Goal: Task Accomplishment & Management: Complete application form

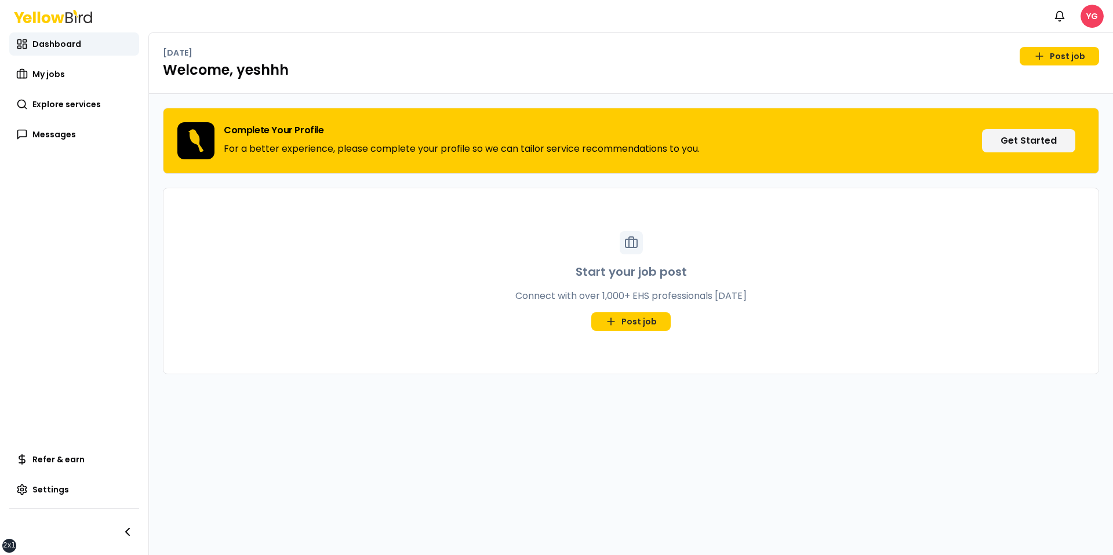
click at [535, 220] on div "Start your job post Connect with over 1,000+ EHS professionals today Post job" at bounding box center [630, 281] width 935 height 186
click at [1092, 13] on html "xs sm md lg xl 2xl Notifications YG Dashboard My jobs Explore services Messages…" at bounding box center [556, 277] width 1113 height 555
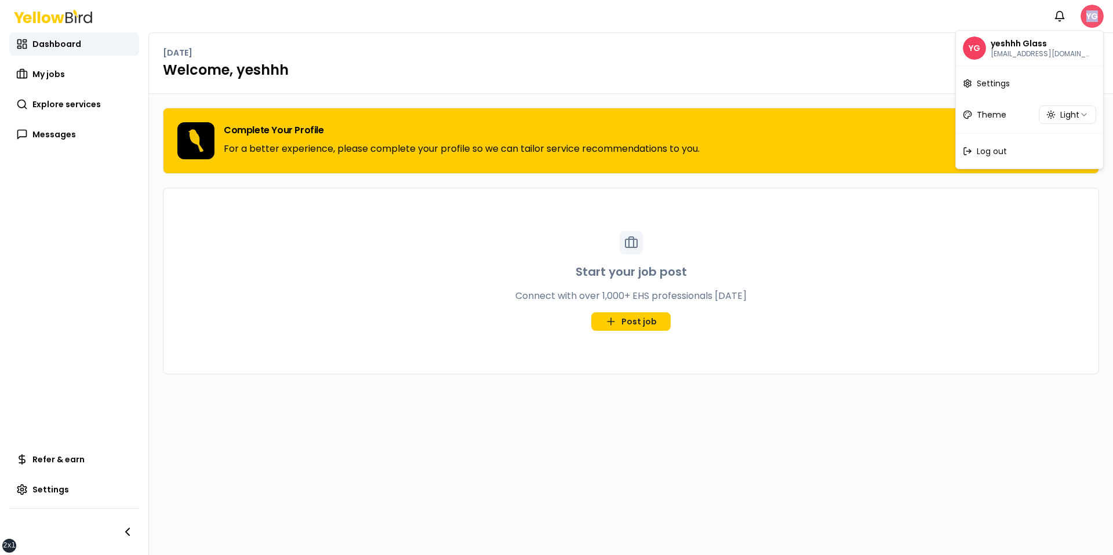
click at [1092, 13] on html "xs sm md lg xl 2xl Notifications YG Dashboard My jobs Explore services Messages…" at bounding box center [556, 277] width 1113 height 555
click at [996, 158] on div "Log out" at bounding box center [1029, 151] width 143 height 30
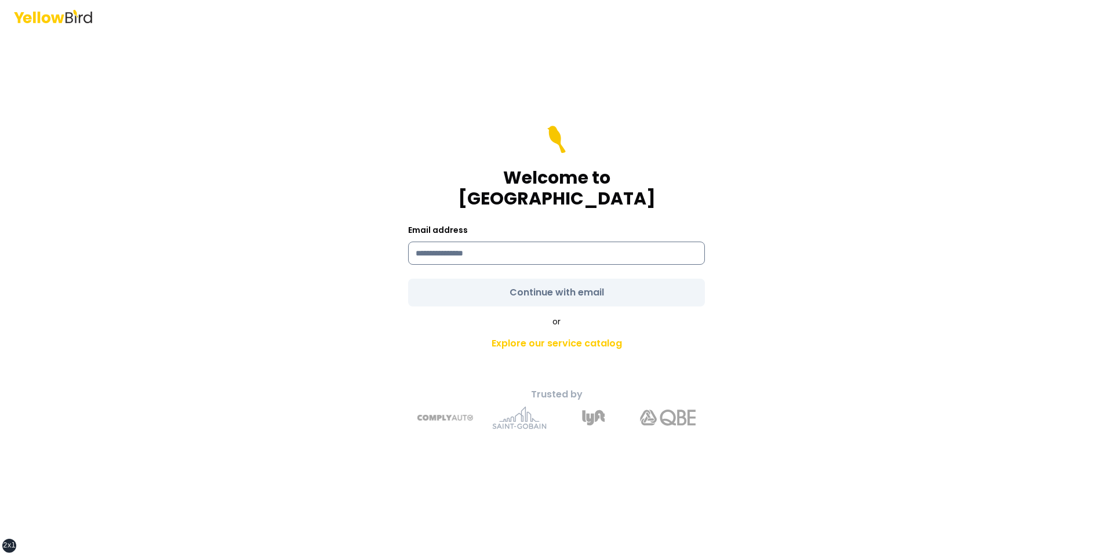
click at [550, 253] on input at bounding box center [556, 253] width 297 height 23
type input "**********"
click at [500, 289] on form "**********" at bounding box center [556, 216] width 297 height 181
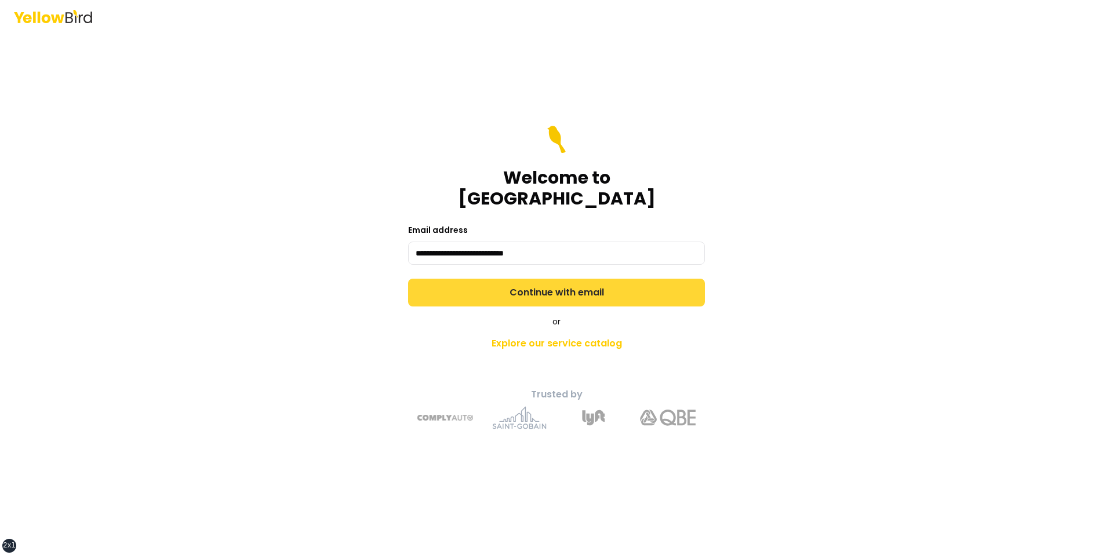
click at [501, 289] on button "Continue with email" at bounding box center [556, 293] width 297 height 28
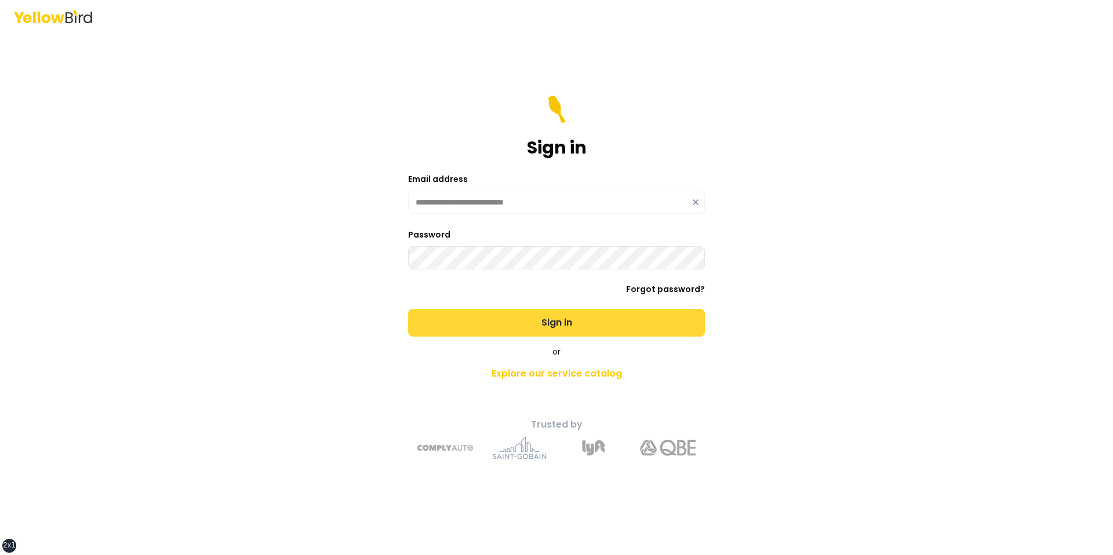
click at [408, 309] on button "Sign in" at bounding box center [556, 323] width 297 height 28
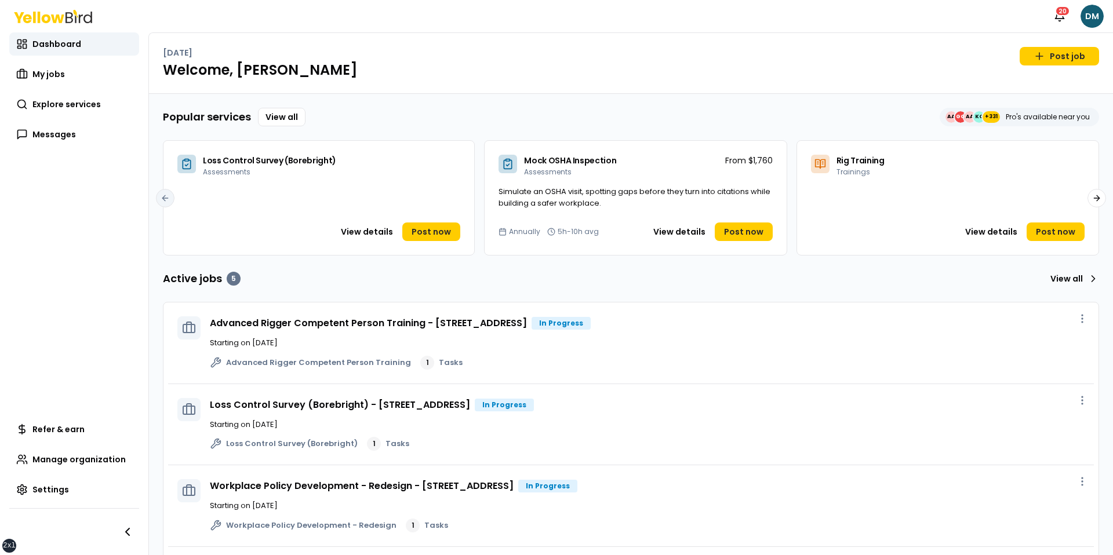
click at [204, 158] on span "Loss Control Survey (Borebright)" at bounding box center [269, 161] width 133 height 12
click at [71, 64] on link "My jobs" at bounding box center [74, 74] width 130 height 23
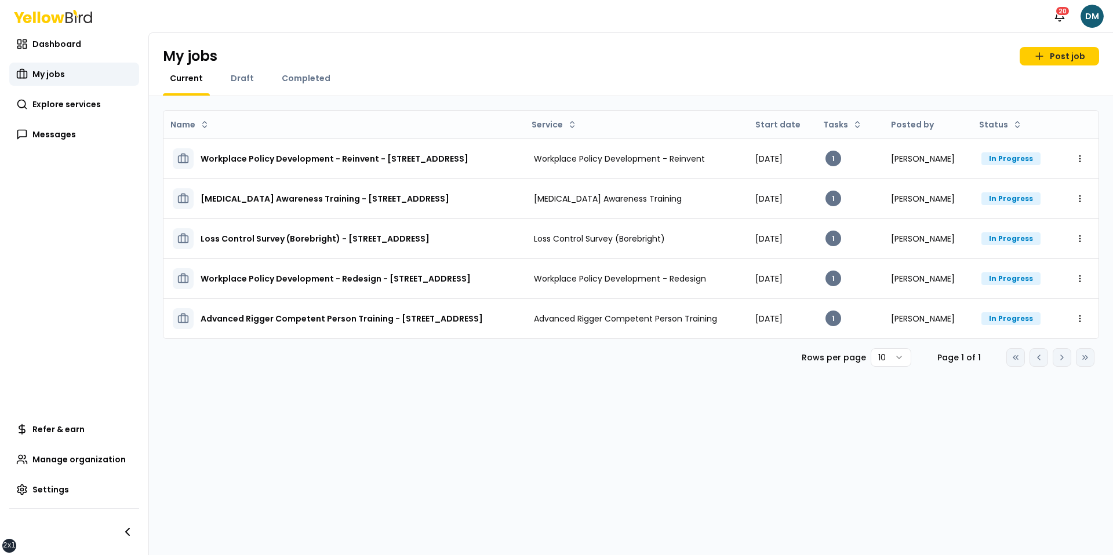
click at [296, 89] on div "Completed" at bounding box center [306, 83] width 63 height 23
click at [300, 82] on span "Completed" at bounding box center [306, 78] width 49 height 12
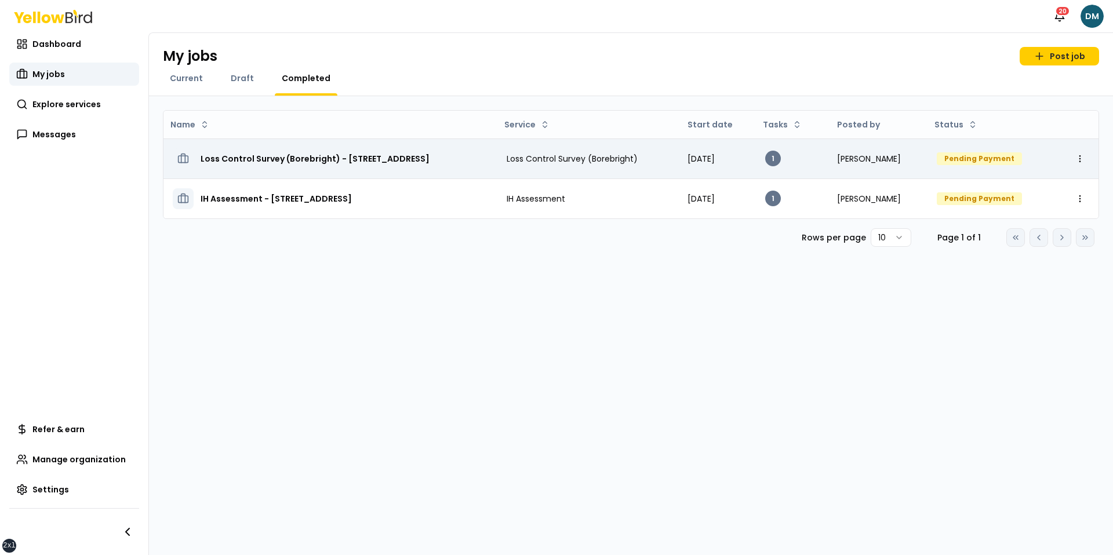
click at [280, 158] on h3 "Loss Control Survey (Borebright) - [STREET_ADDRESS]" at bounding box center [315, 158] width 229 height 21
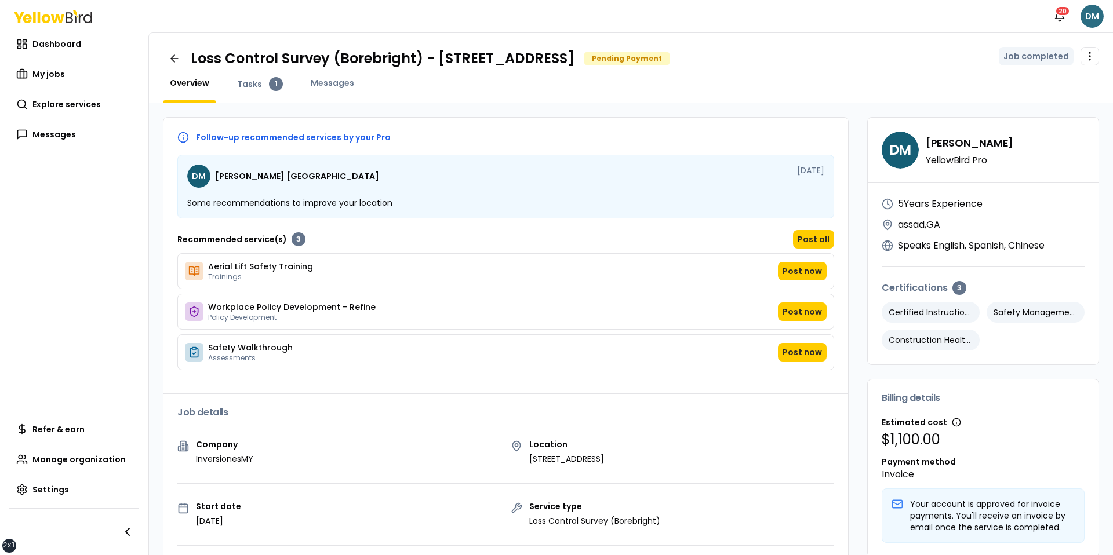
click at [1100, 10] on html "xs sm md lg xl 2xl Notifications 20 DM Dashboard My jobs Explore services Messa…" at bounding box center [556, 277] width 1113 height 555
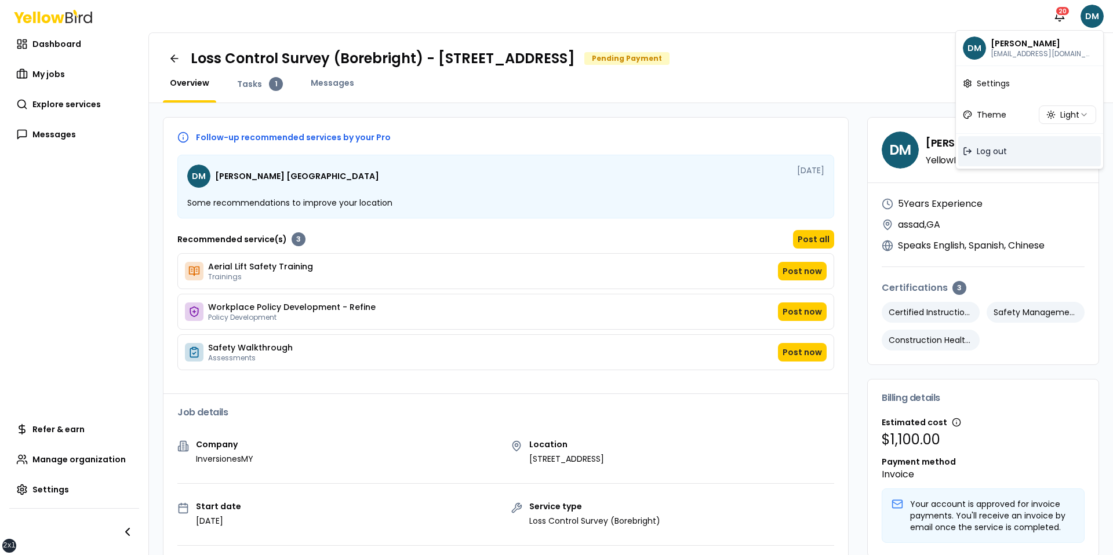
click at [994, 155] on span "Log out" at bounding box center [992, 152] width 30 height 12
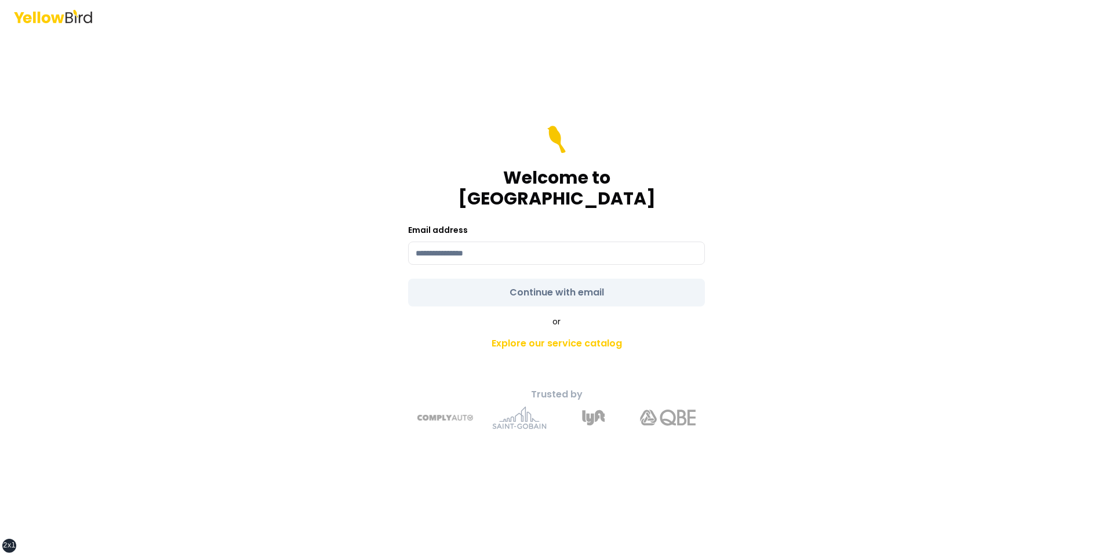
click at [544, 256] on form "Welcome to YellowBird Email address Continue with email" at bounding box center [556, 216] width 297 height 181
click at [521, 250] on input at bounding box center [556, 253] width 297 height 23
type input "**********"
click at [487, 293] on form "**********" at bounding box center [556, 216] width 297 height 181
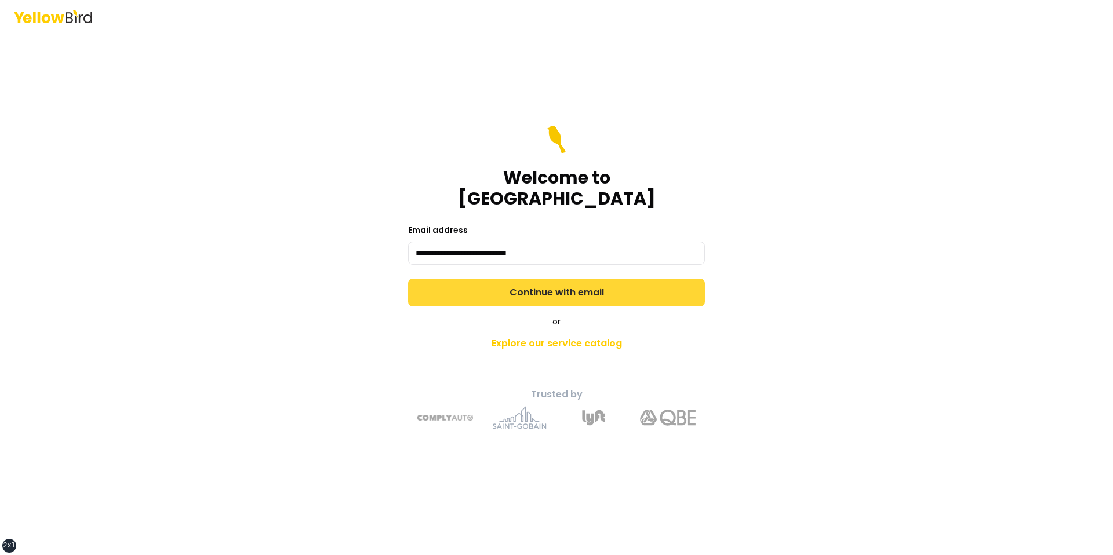
click at [496, 292] on button "Continue with email" at bounding box center [556, 293] width 297 height 28
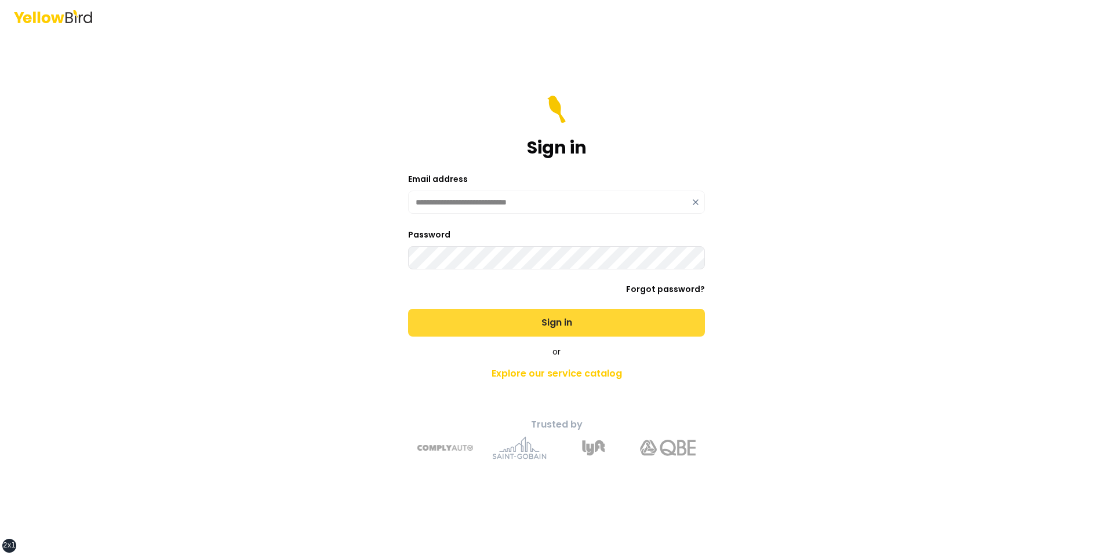
click at [408, 309] on button "Sign in" at bounding box center [556, 323] width 297 height 28
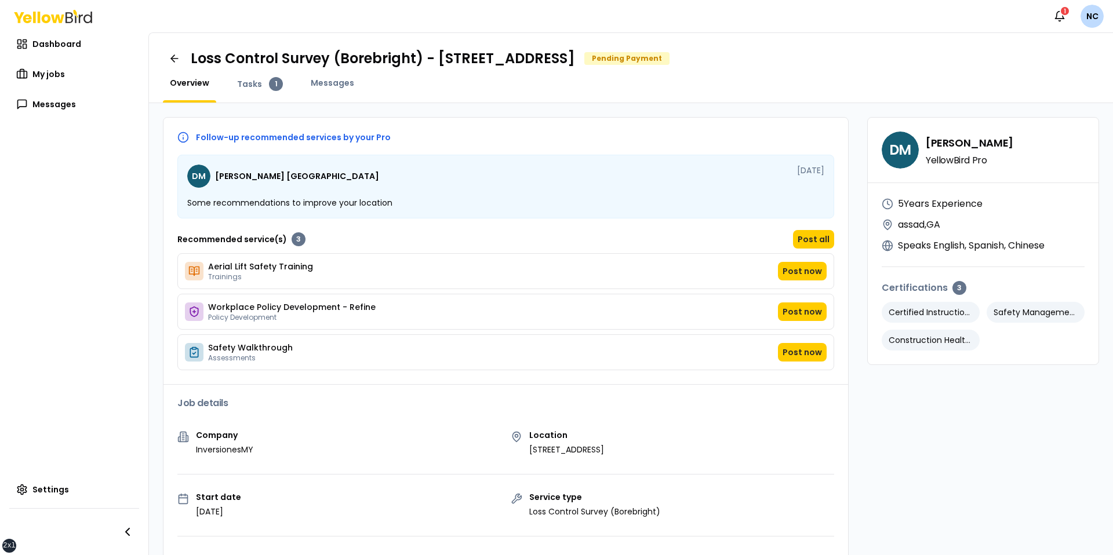
click at [649, 246] on div "Recommended service(s) 3 Post all" at bounding box center [505, 239] width 657 height 19
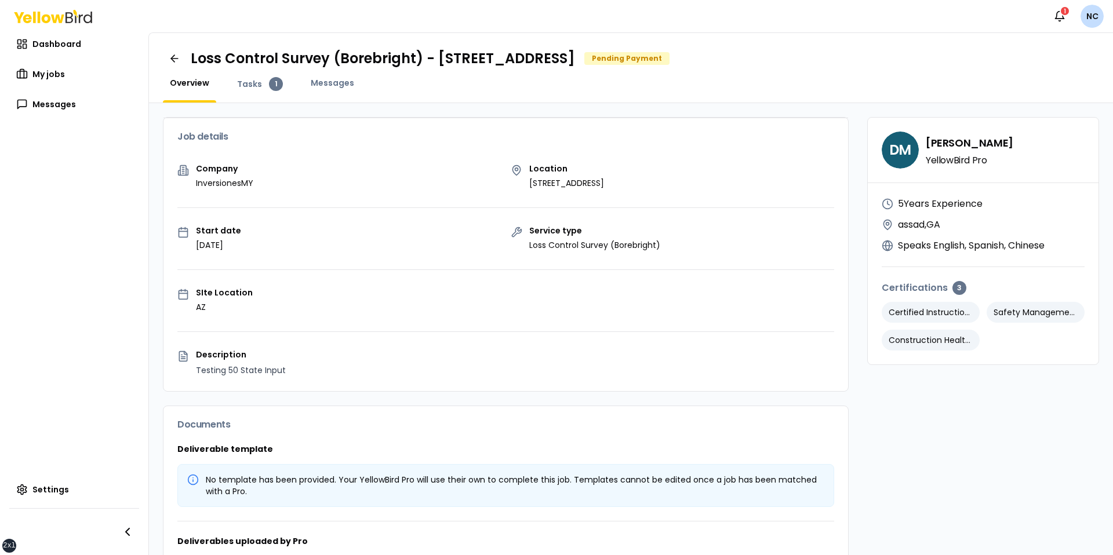
click at [1093, 16] on html "xs sm md lg xl 2xl Notifications 1 NC Dashboard My jobs Messages Settings Loss …" at bounding box center [556, 277] width 1113 height 555
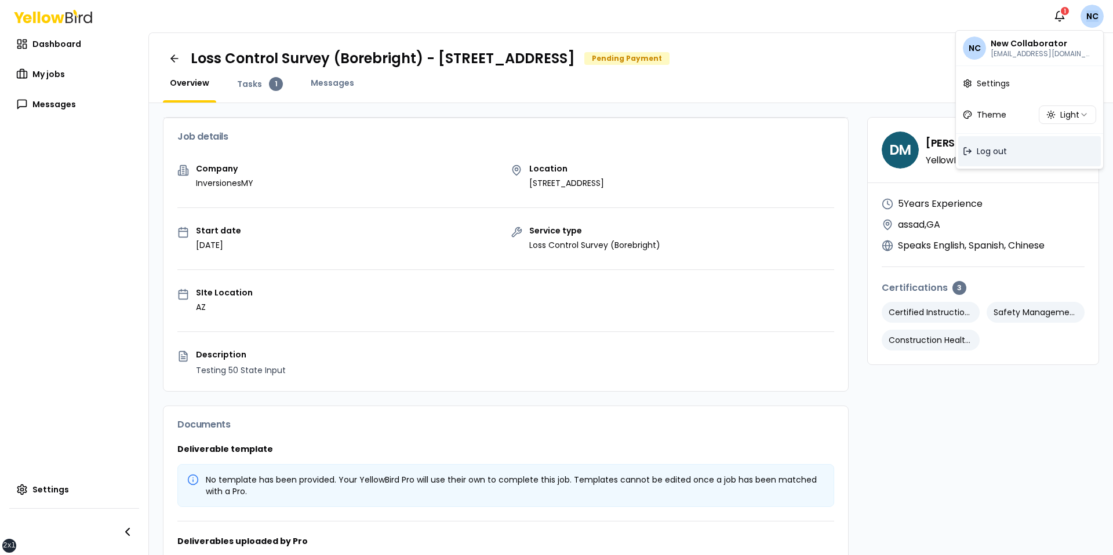
click at [995, 157] on div "Log out" at bounding box center [1029, 151] width 143 height 30
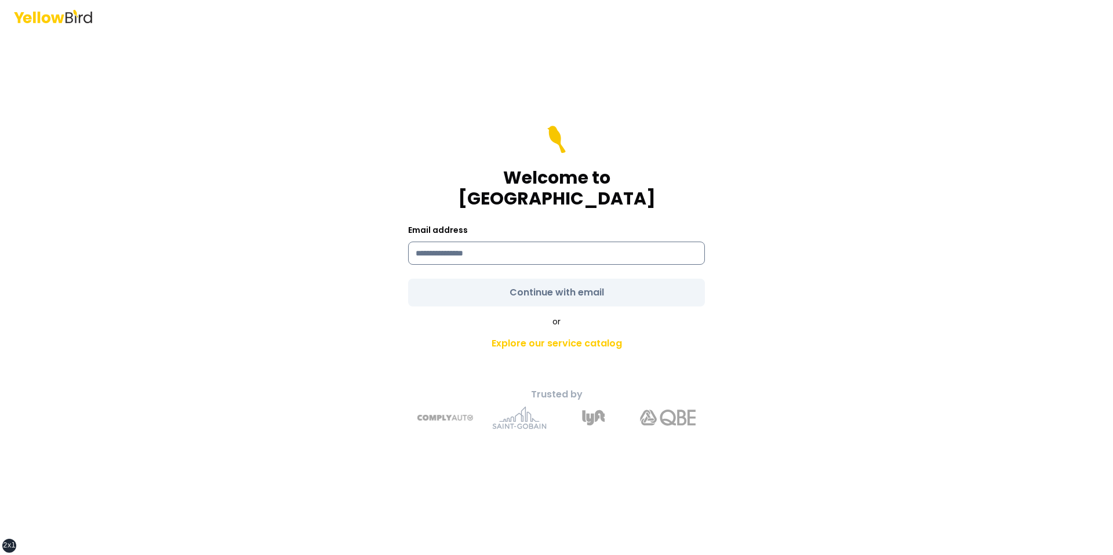
click at [499, 242] on input at bounding box center [556, 253] width 297 height 23
type input "**********"
click at [392, 278] on div "**********" at bounding box center [556, 294] width 427 height 290
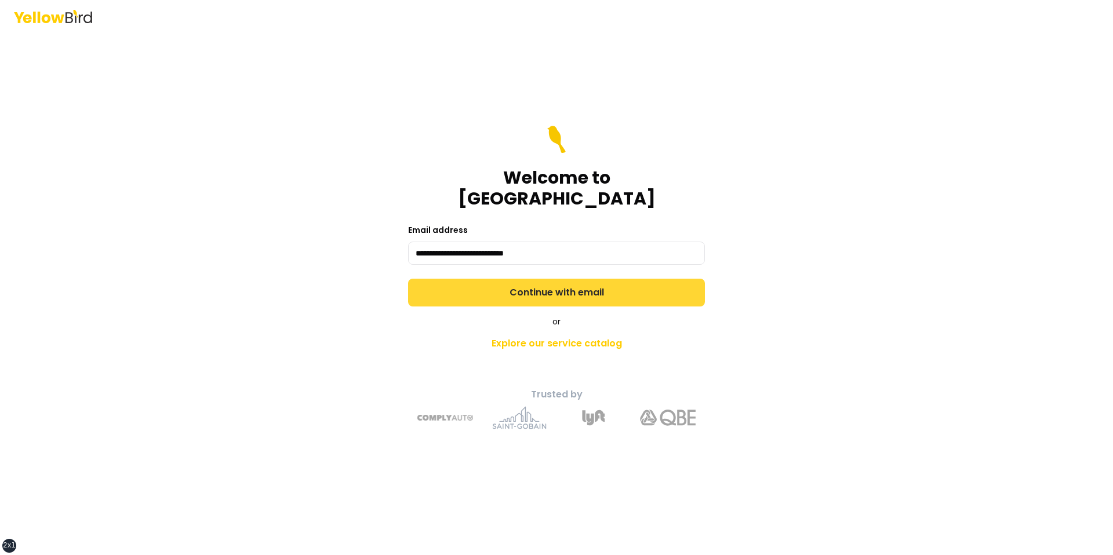
click at [467, 289] on button "Continue with email" at bounding box center [556, 293] width 297 height 28
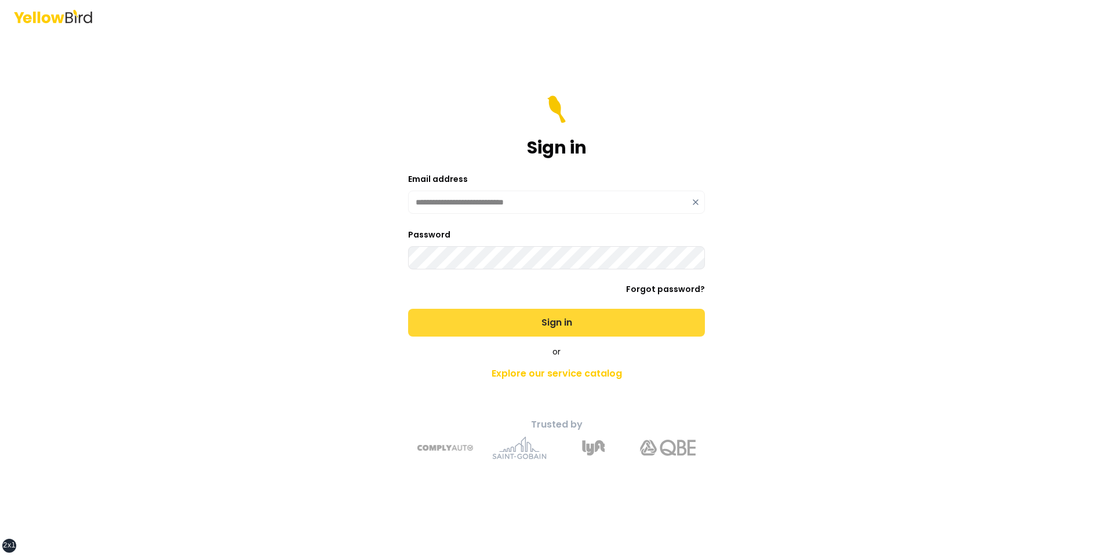
click at [408, 309] on button "Sign in" at bounding box center [556, 323] width 297 height 28
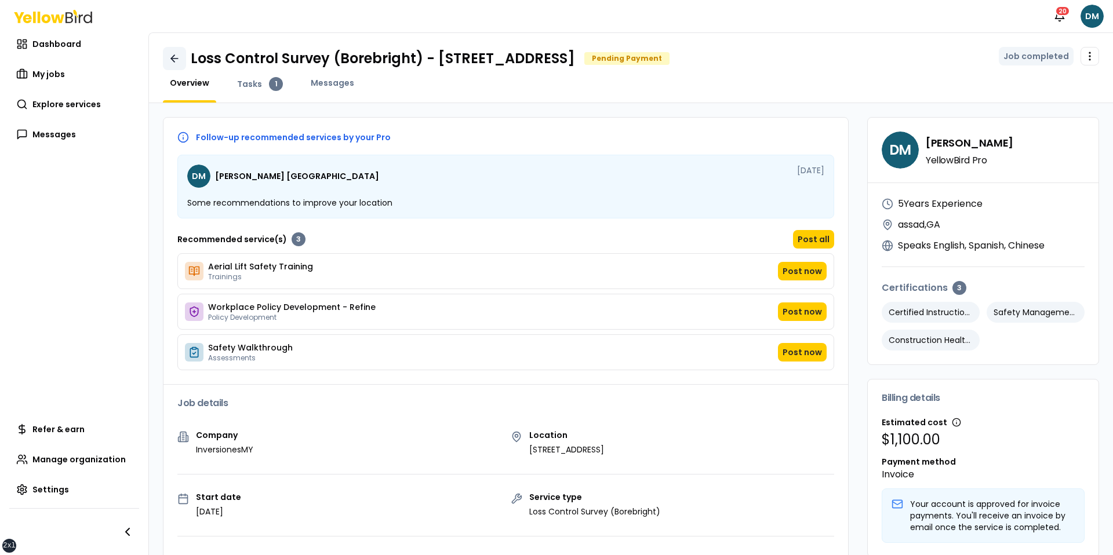
click at [172, 50] on link at bounding box center [174, 58] width 23 height 23
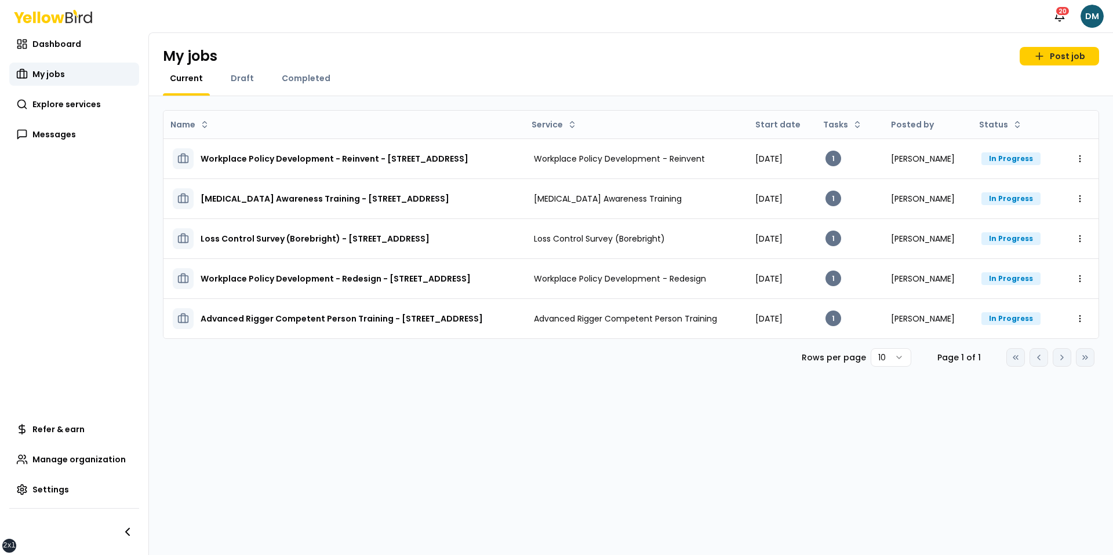
click at [244, 63] on div "My jobs Post job" at bounding box center [631, 56] width 936 height 19
click at [241, 82] on span "Draft" at bounding box center [242, 78] width 23 height 12
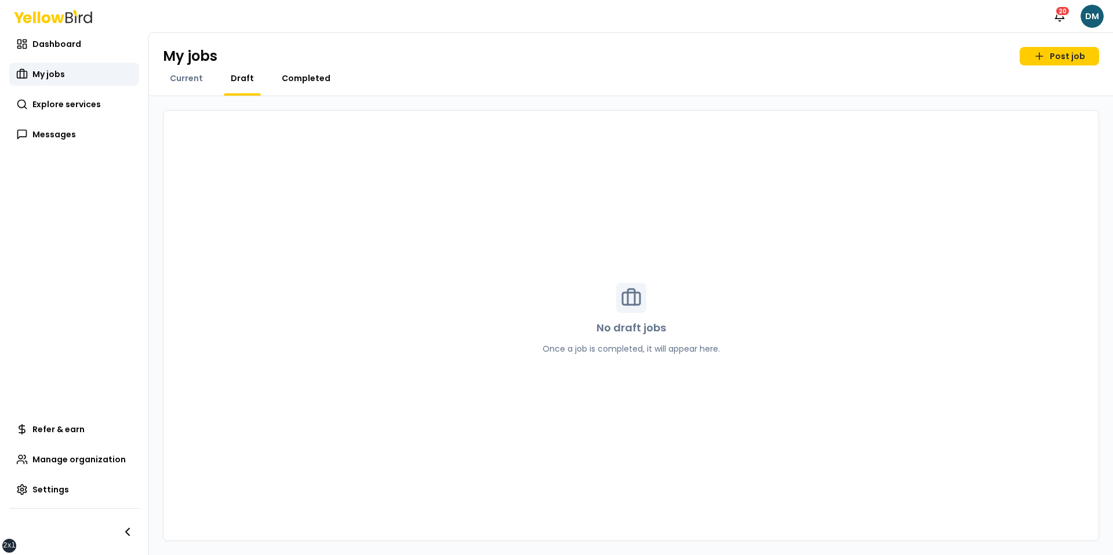
click at [300, 82] on span "Completed" at bounding box center [306, 78] width 49 height 12
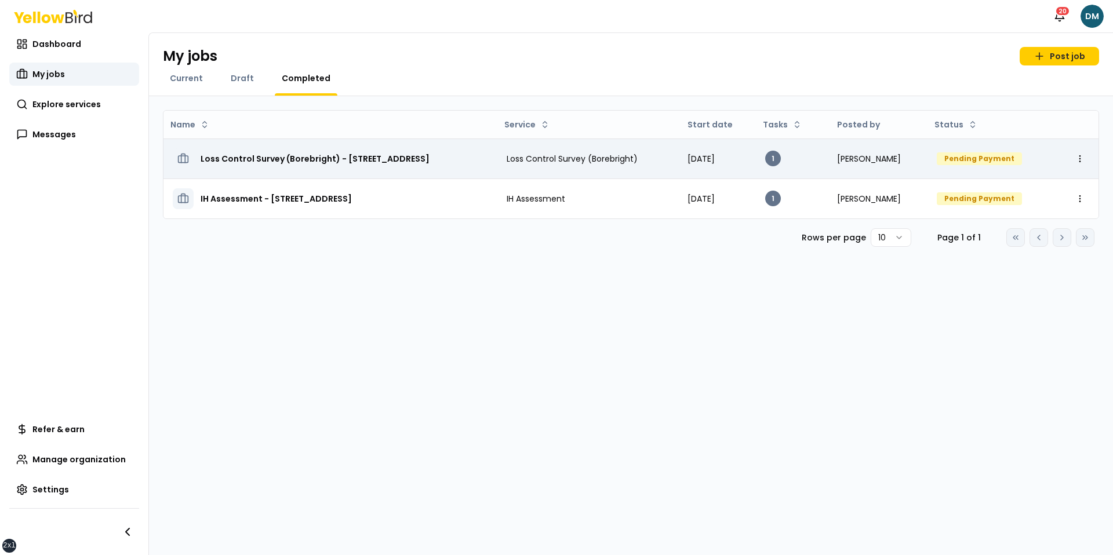
click at [304, 161] on h3 "Loss Control Survey (Borebright) - [STREET_ADDRESS]" at bounding box center [315, 158] width 229 height 21
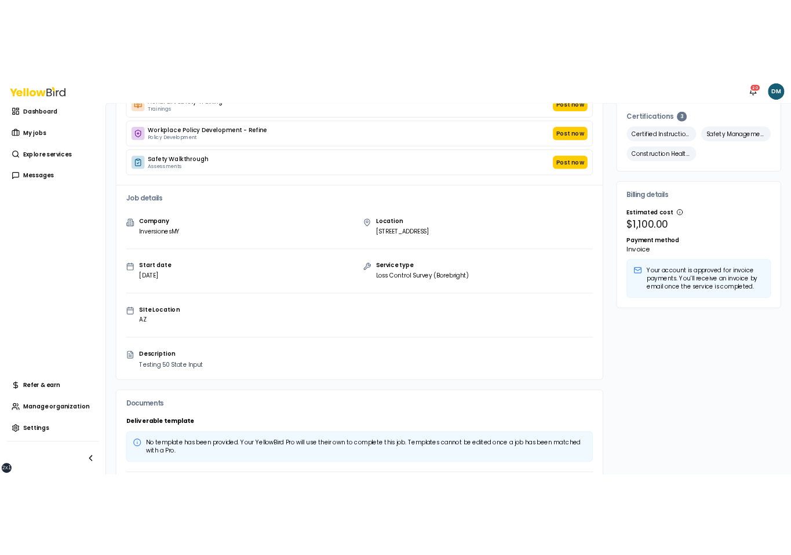
scroll to position [250, 0]
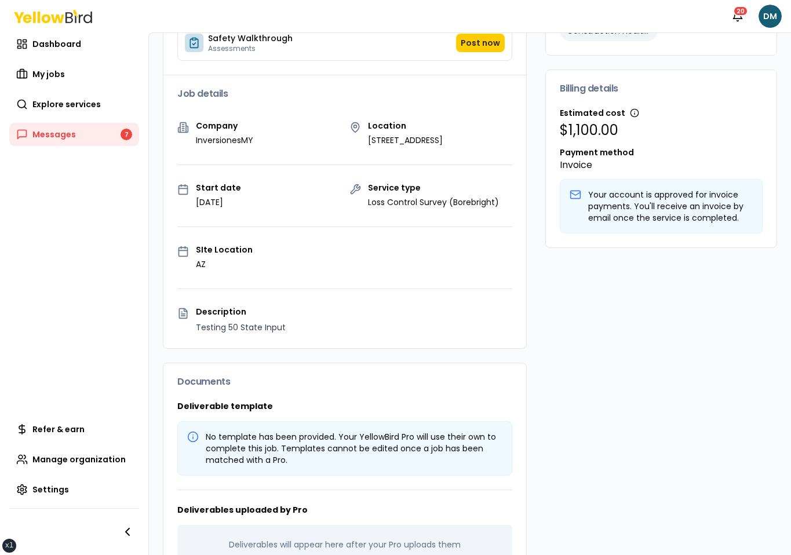
scroll to position [324, 0]
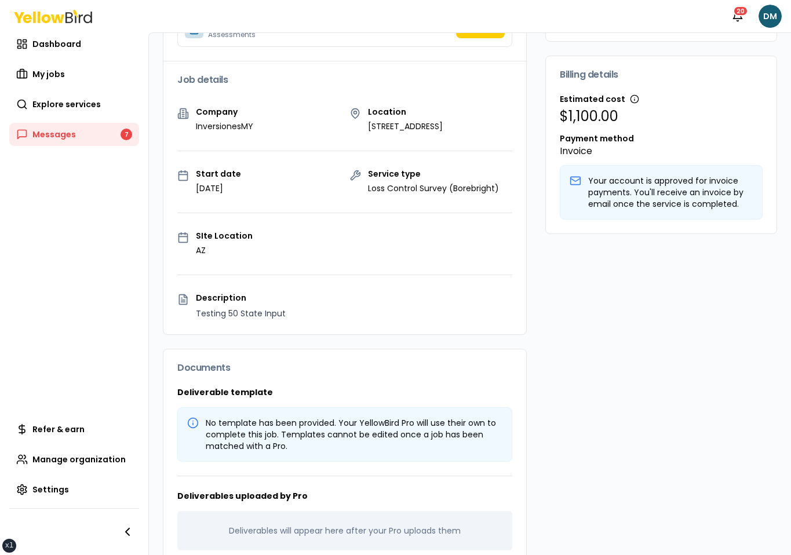
click at [547, 325] on div "DM David Madrid YellowBird Pro 5 Years Experience assad , GA Speaks English , S…" at bounding box center [662, 180] width 232 height 772
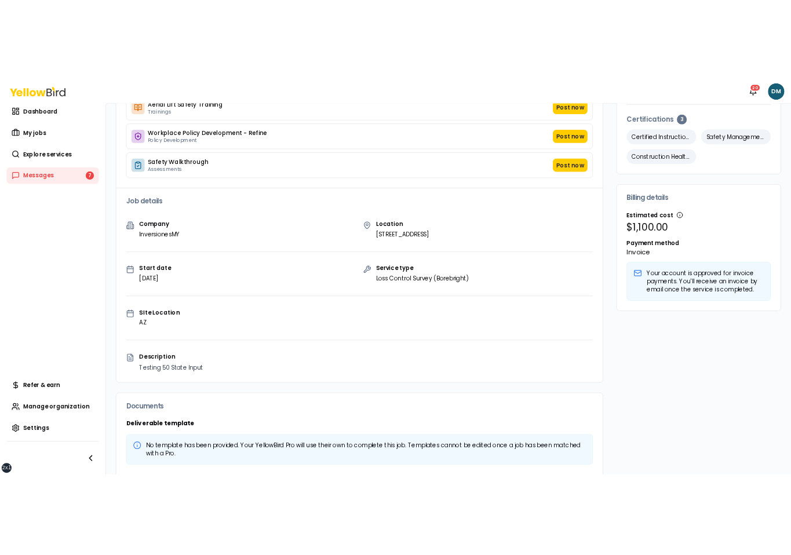
scroll to position [0, 0]
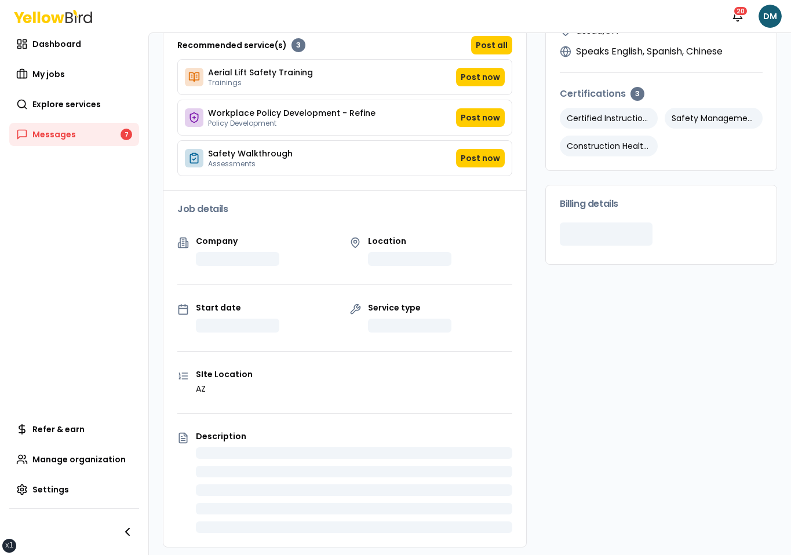
scroll to position [208, 0]
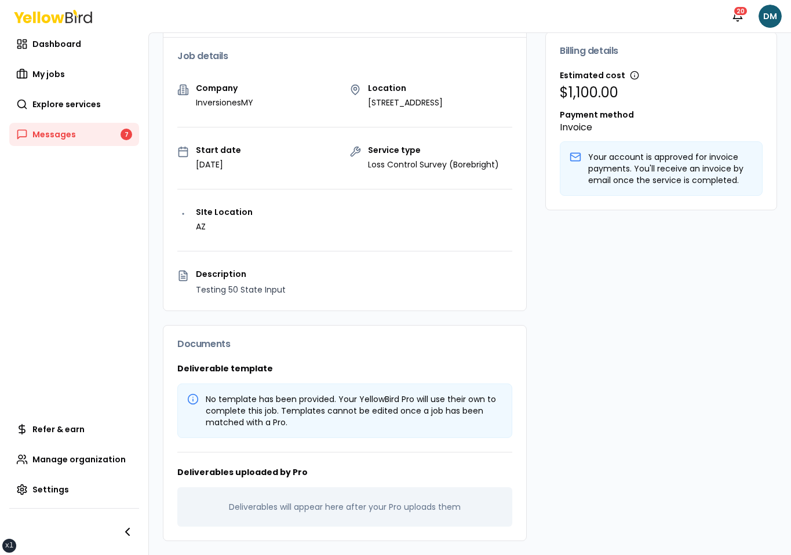
scroll to position [355, 0]
click at [373, 337] on div "Follow-up recommended services by your Pro [PERSON_NAME] [DATE] Some recommenda…" at bounding box center [345, 156] width 364 height 772
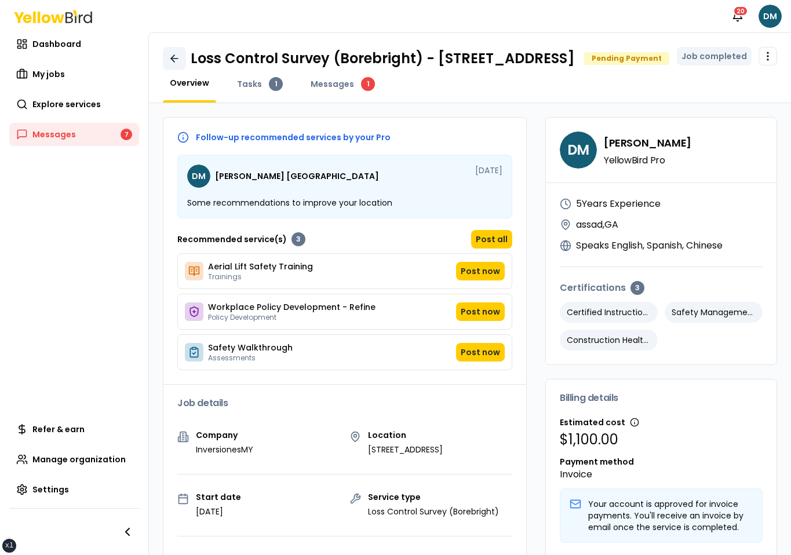
click at [171, 62] on icon at bounding box center [172, 58] width 3 height 7
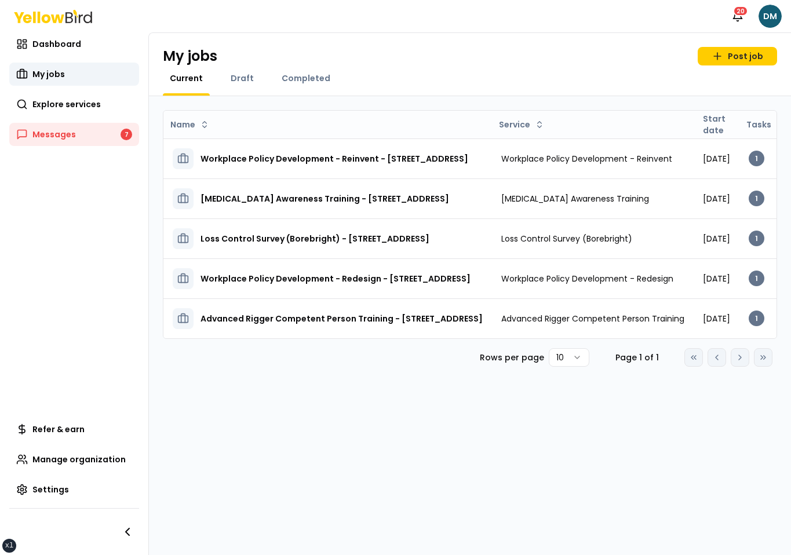
click at [390, 52] on div "My jobs Post job" at bounding box center [470, 56] width 615 height 19
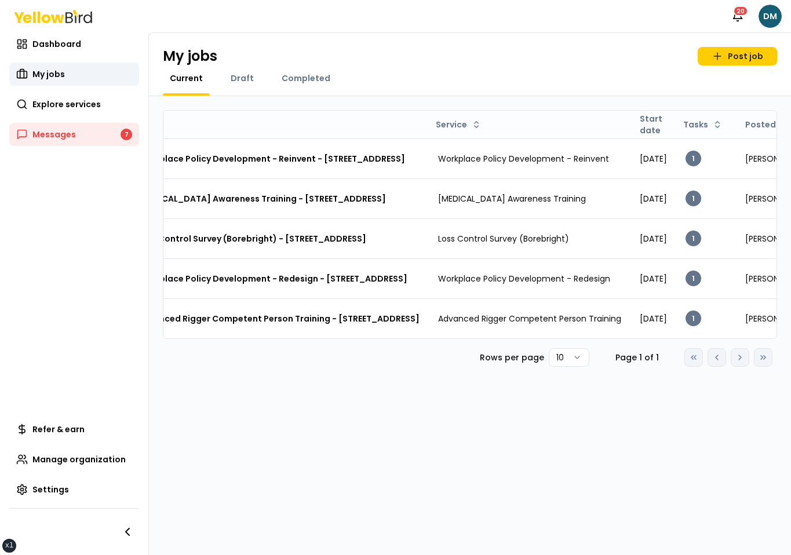
scroll to position [0, 42]
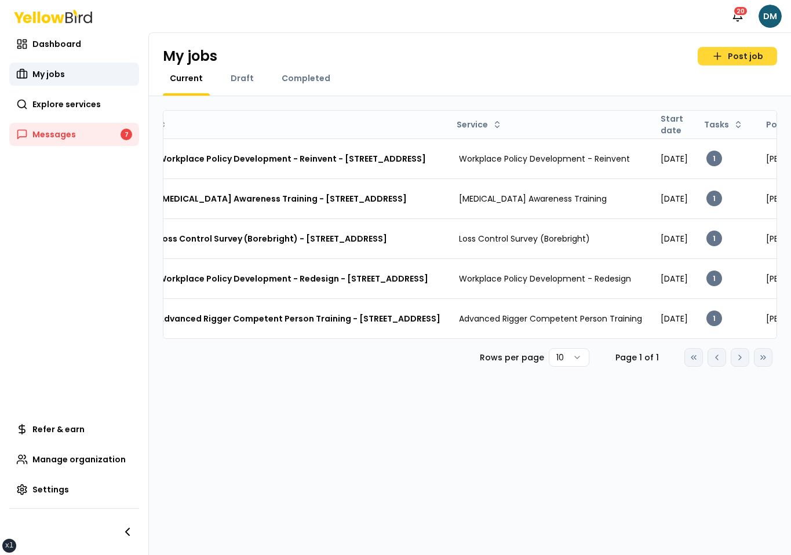
click at [727, 64] on link "Post job" at bounding box center [737, 56] width 79 height 19
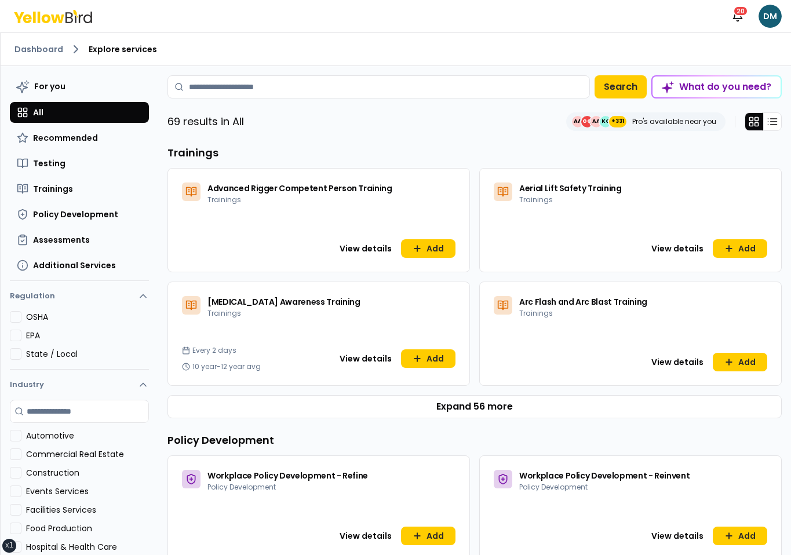
scroll to position [274, 0]
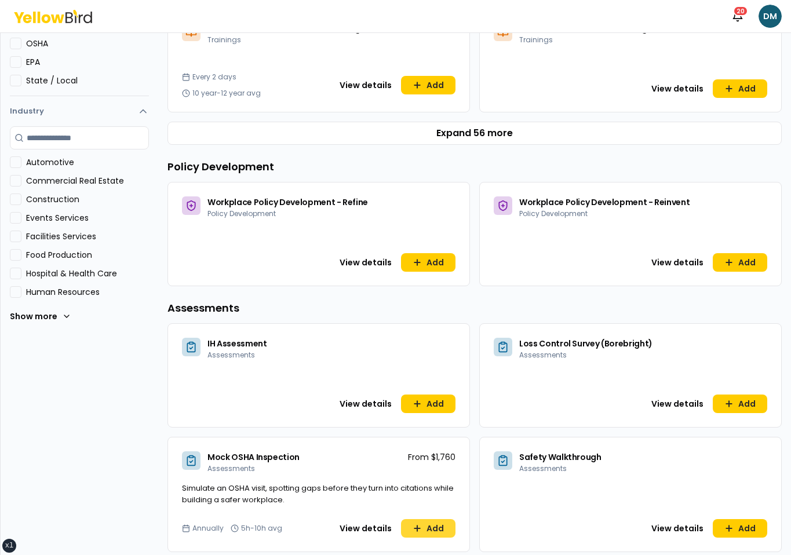
click at [417, 536] on button "Add" at bounding box center [428, 528] width 54 height 19
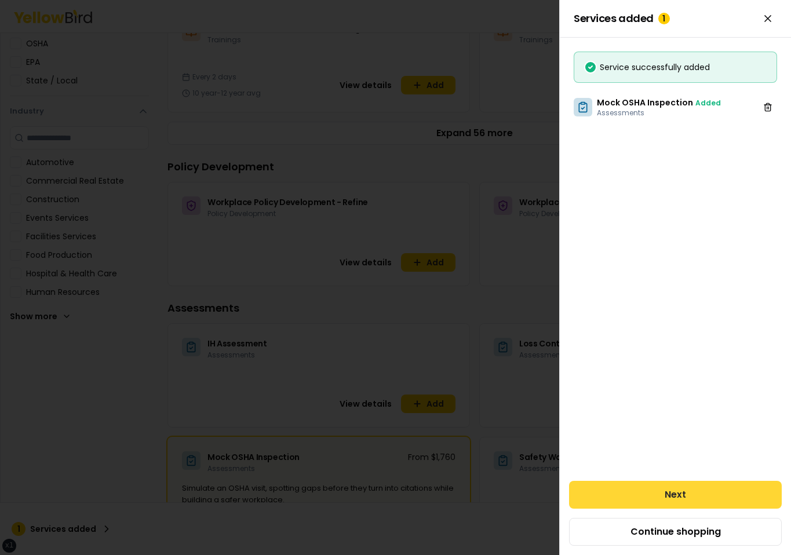
click at [622, 496] on button "Next" at bounding box center [675, 495] width 213 height 28
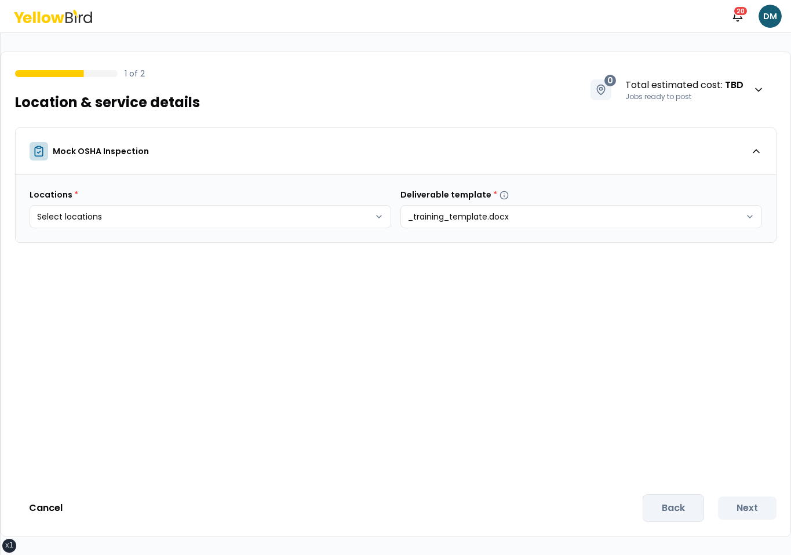
click at [264, 202] on html "xs sm md lg xl 2xl Notifications 20 DM 1 of 2 Location & service details 0 Tota…" at bounding box center [395, 277] width 791 height 555
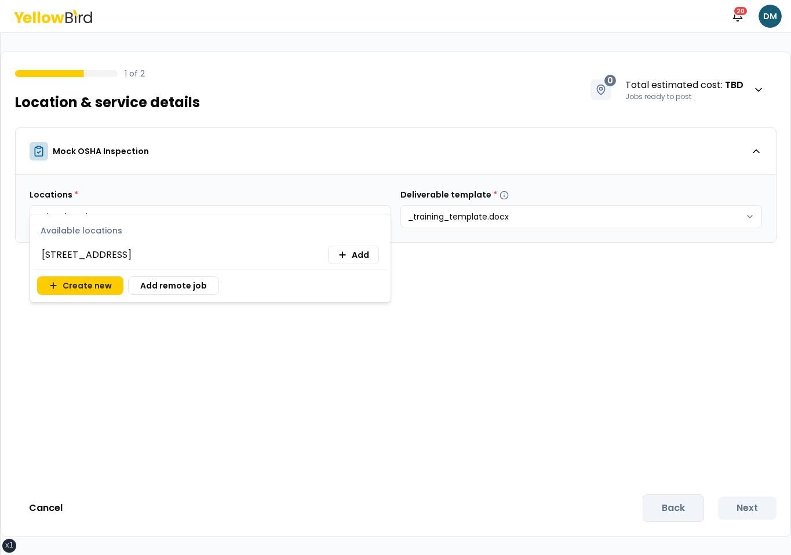
click at [121, 259] on span "[STREET_ADDRESS]" at bounding box center [87, 255] width 90 height 14
click at [341, 256] on icon at bounding box center [342, 254] width 9 height 9
click at [374, 303] on div "Available locations 2500 Broadway W, Lubbock, TX 79409 Add Create new Add remot…" at bounding box center [211, 258] width 362 height 89
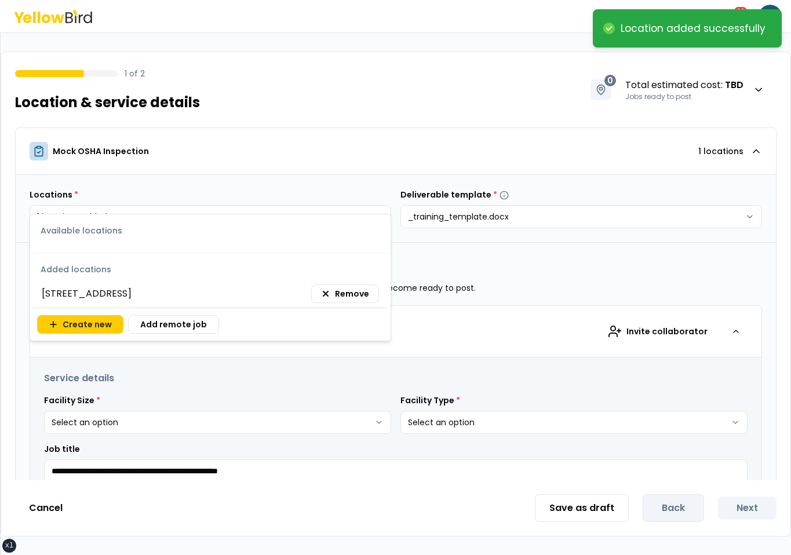
click at [403, 370] on html "**********" at bounding box center [395, 277] width 791 height 555
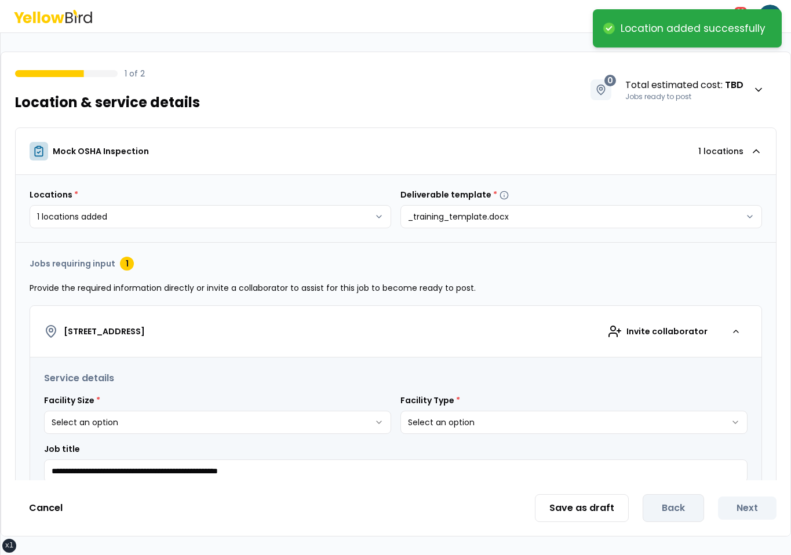
click at [317, 407] on div "**********" at bounding box center [217, 414] width 347 height 39
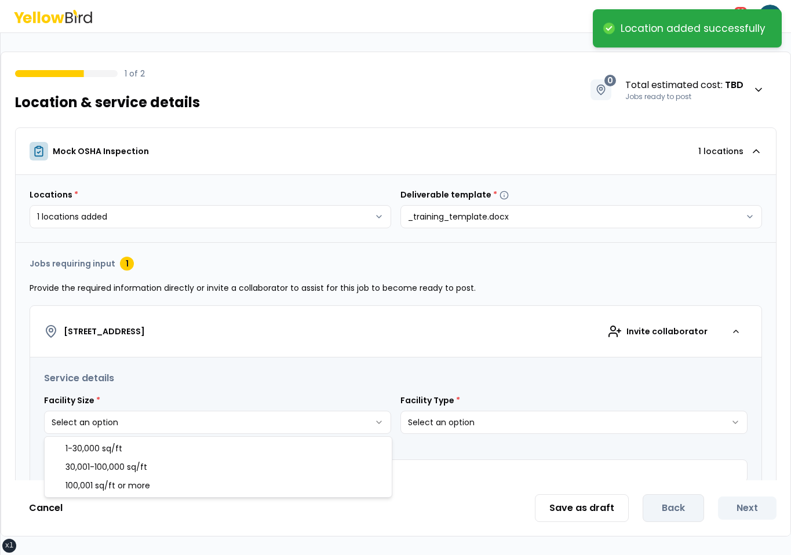
click at [294, 424] on html "**********" at bounding box center [395, 277] width 791 height 555
select select "*"
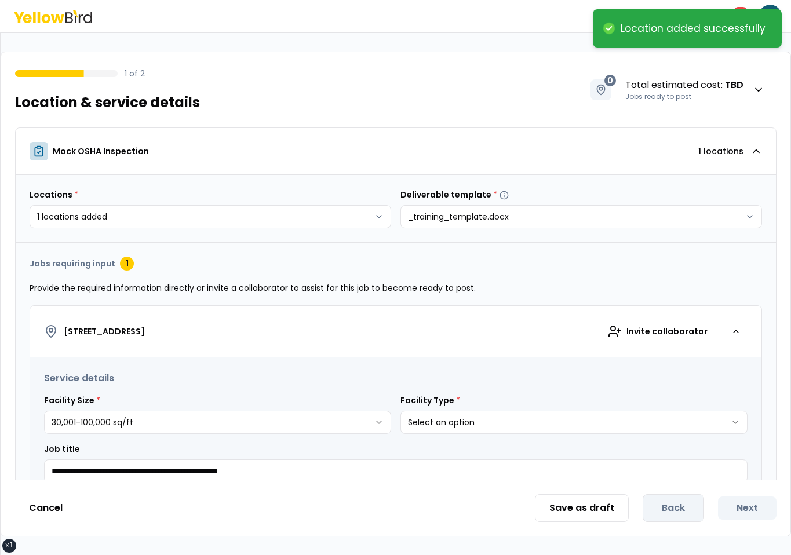
click at [362, 377] on h3 "Service details" at bounding box center [396, 379] width 704 height 14
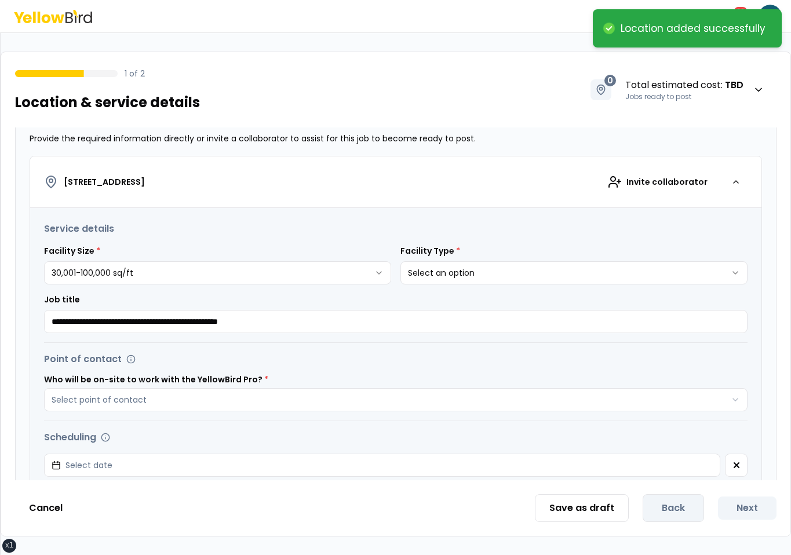
click at [510, 282] on html "**********" at bounding box center [395, 277] width 791 height 555
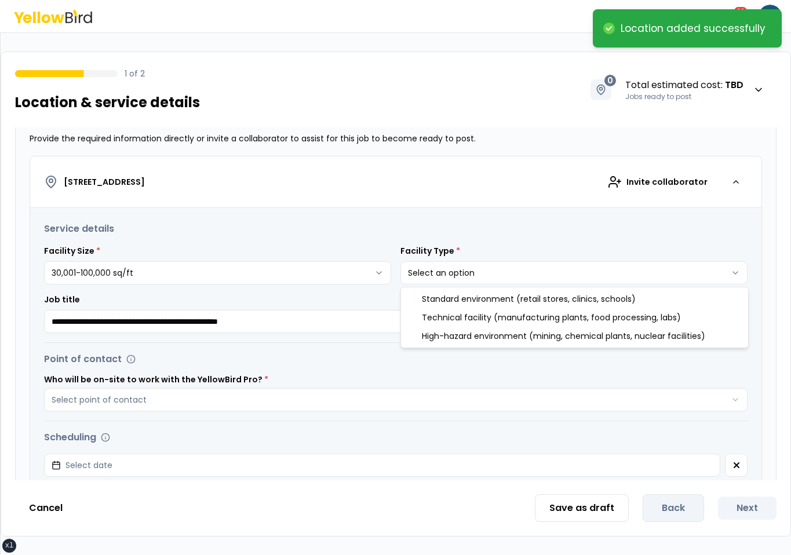
select select "*"
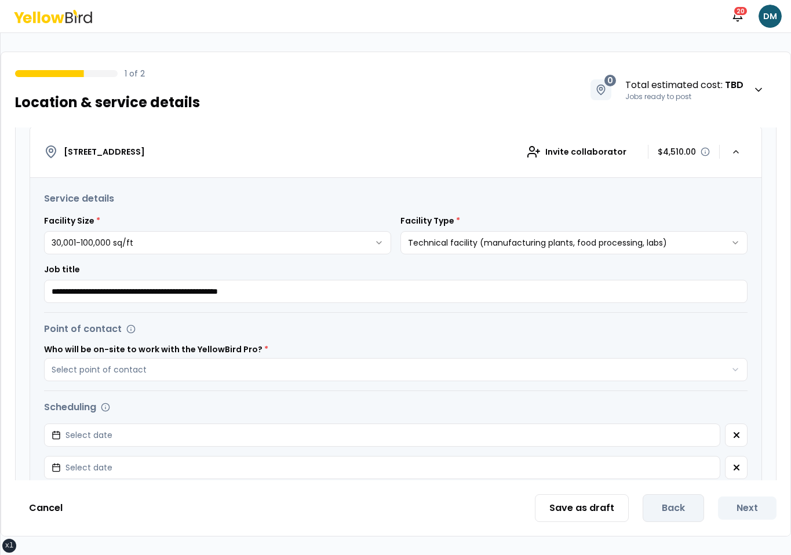
scroll to position [252, 0]
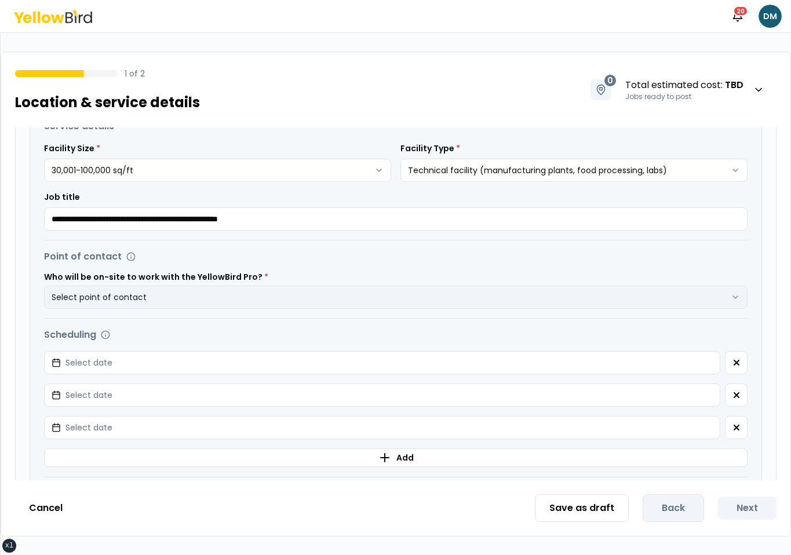
click at [303, 306] on button "Select point of contact" at bounding box center [396, 297] width 704 height 23
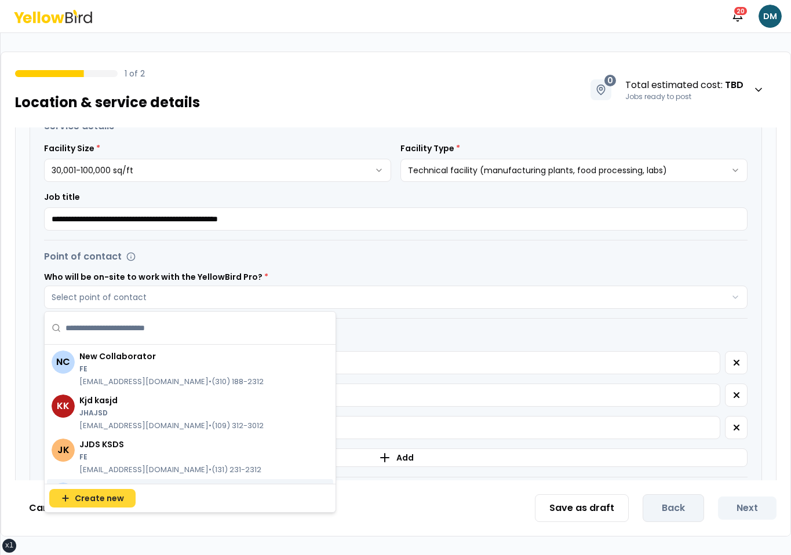
click at [120, 506] on button "Create new" at bounding box center [92, 498] width 86 height 19
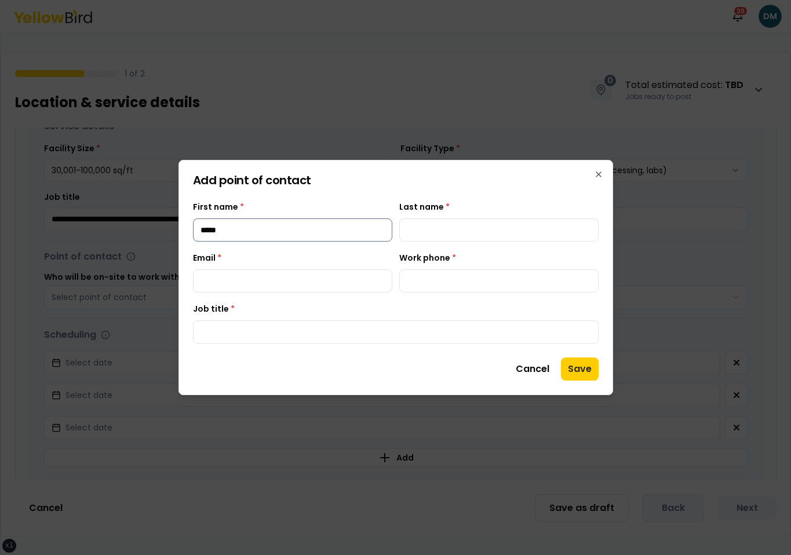
type input "*****"
type input "******"
type input "**********"
click at [236, 343] on input "Job title *" at bounding box center [396, 332] width 406 height 23
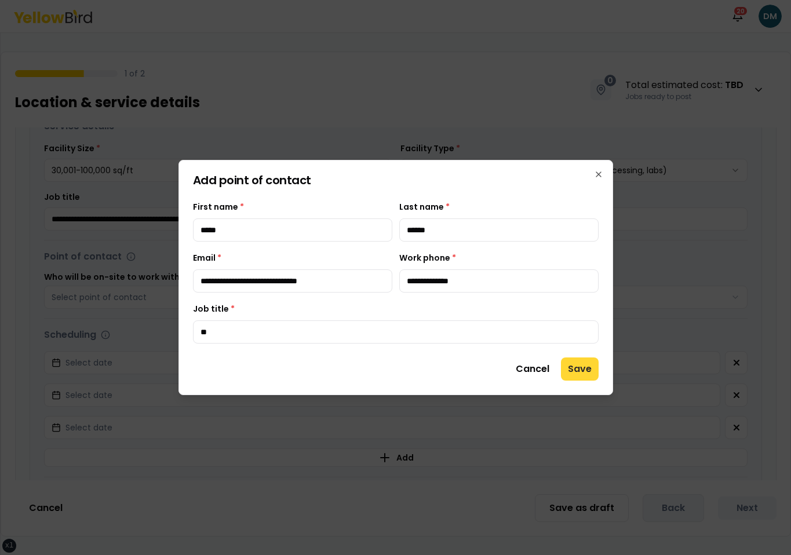
type input "**"
click at [564, 365] on button "Save" at bounding box center [580, 369] width 38 height 23
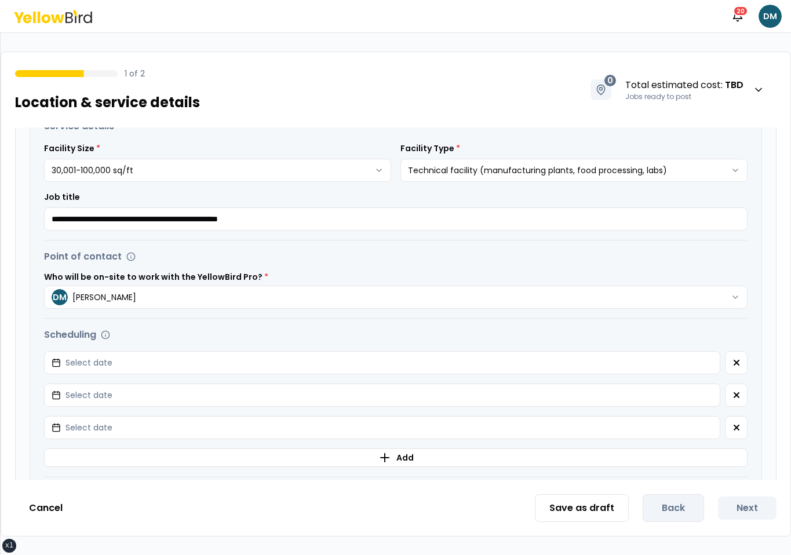
click at [564, 365] on button "Select date" at bounding box center [382, 362] width 677 height 23
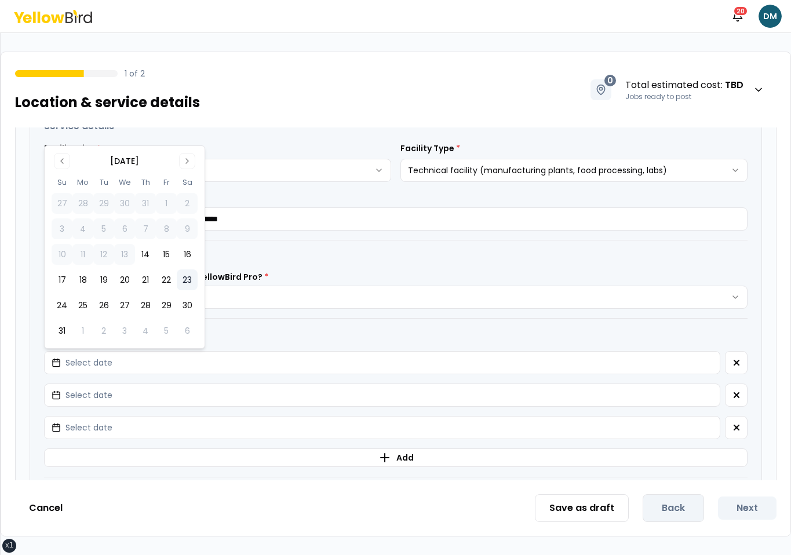
click at [180, 271] on button "23" at bounding box center [187, 280] width 21 height 21
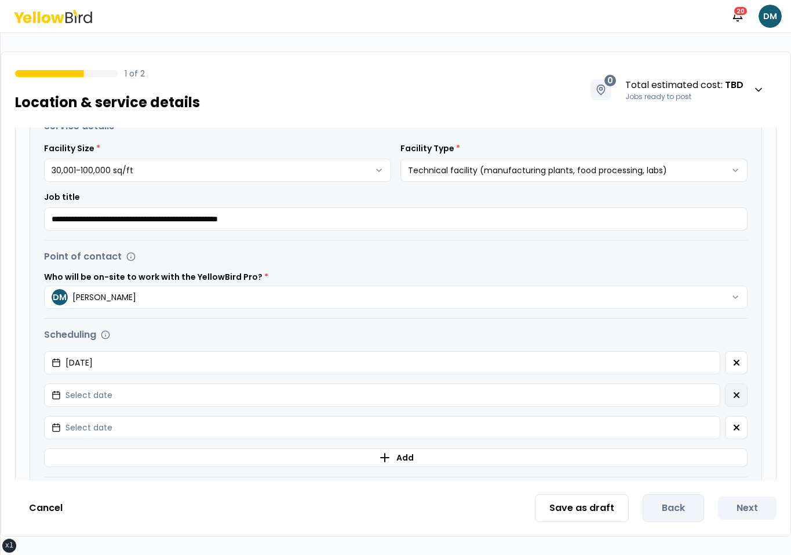
click at [739, 405] on button "button" at bounding box center [736, 395] width 23 height 23
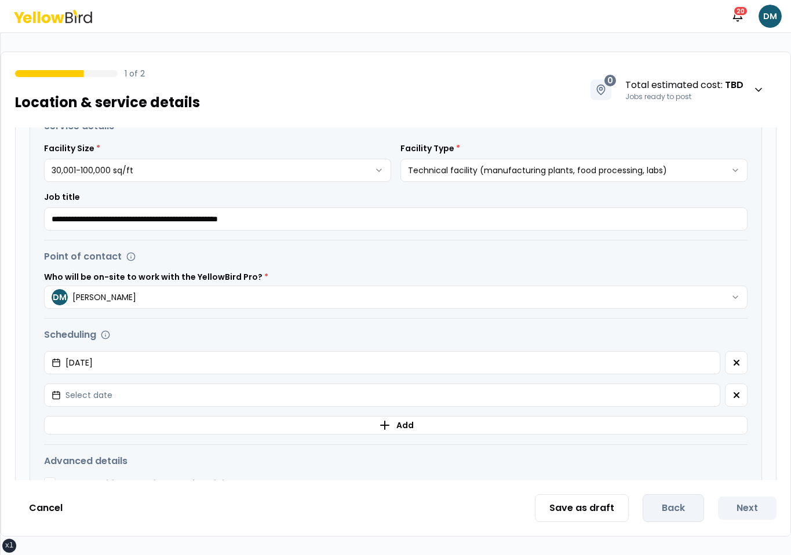
click at [739, 405] on button "button" at bounding box center [736, 395] width 23 height 23
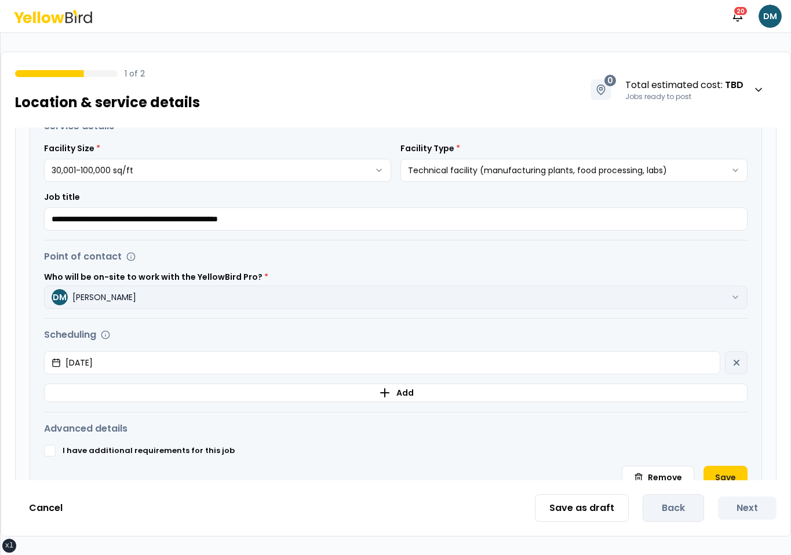
click at [188, 299] on button "DM David Madrid" at bounding box center [396, 297] width 704 height 23
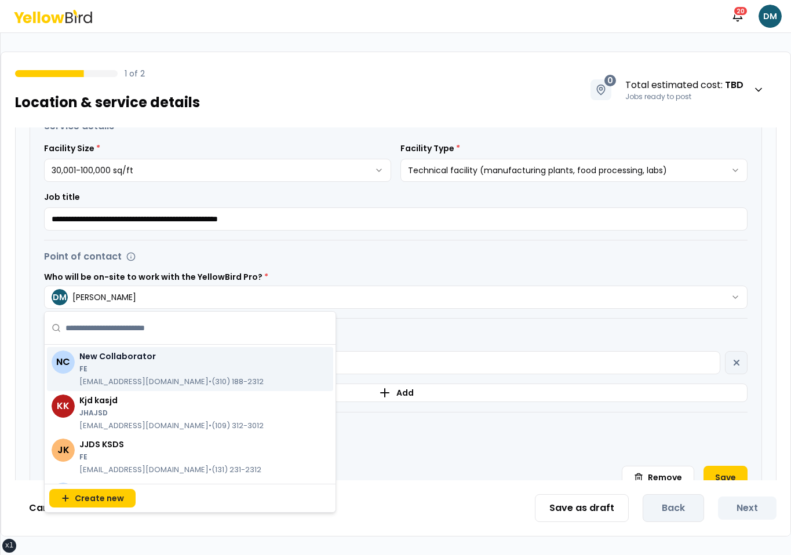
click at [323, 266] on div "Point of contact Who will be on-site to work with the YellowBird Pro? * DM Davi…" at bounding box center [396, 279] width 704 height 59
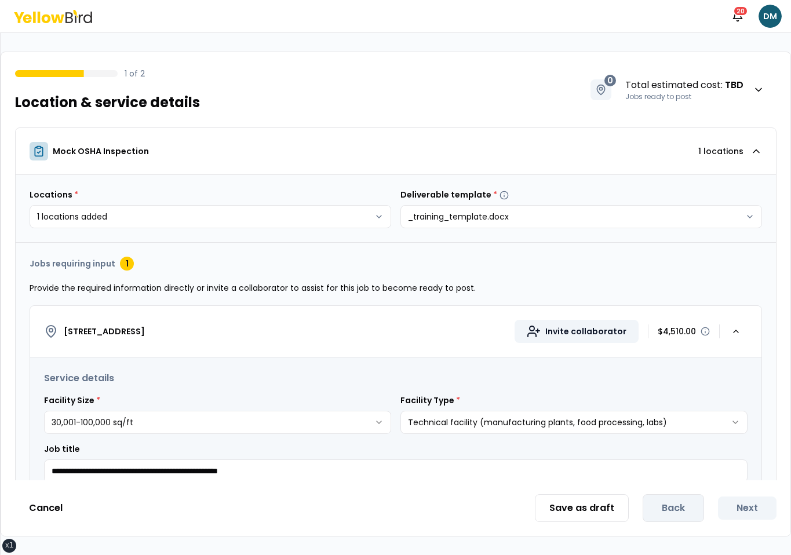
scroll to position [325, 0]
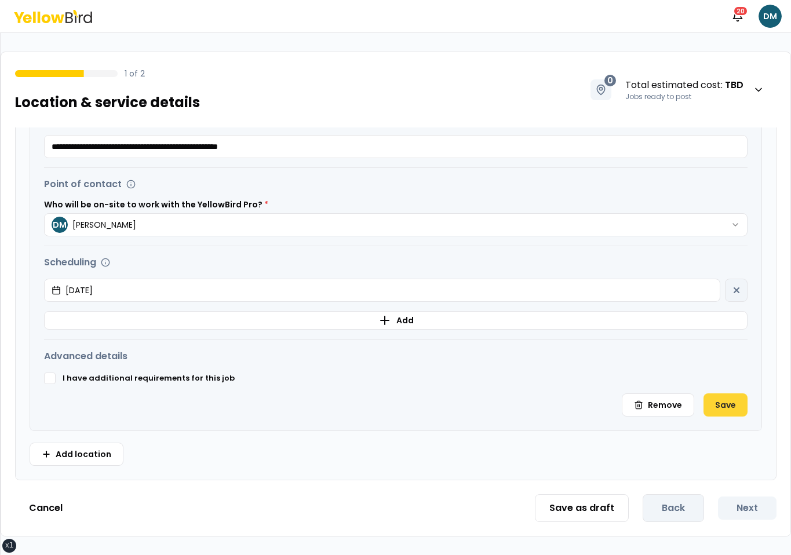
click at [742, 395] on button "Save" at bounding box center [726, 405] width 44 height 23
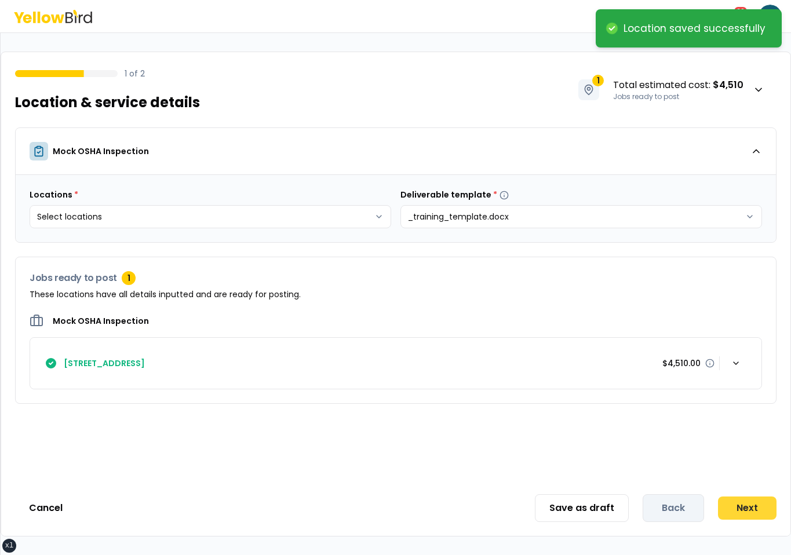
click at [744, 512] on button "Next" at bounding box center [747, 508] width 59 height 23
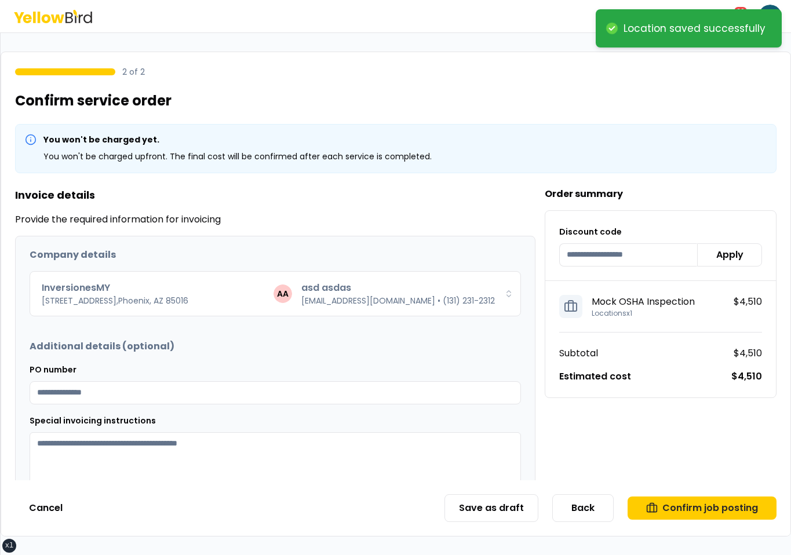
click at [699, 489] on div "2 of 2 Confirm service order You won't be charged yet. You won't be charged upf…" at bounding box center [396, 294] width 791 height 485
click at [699, 500] on button "Confirm job posting" at bounding box center [702, 508] width 149 height 23
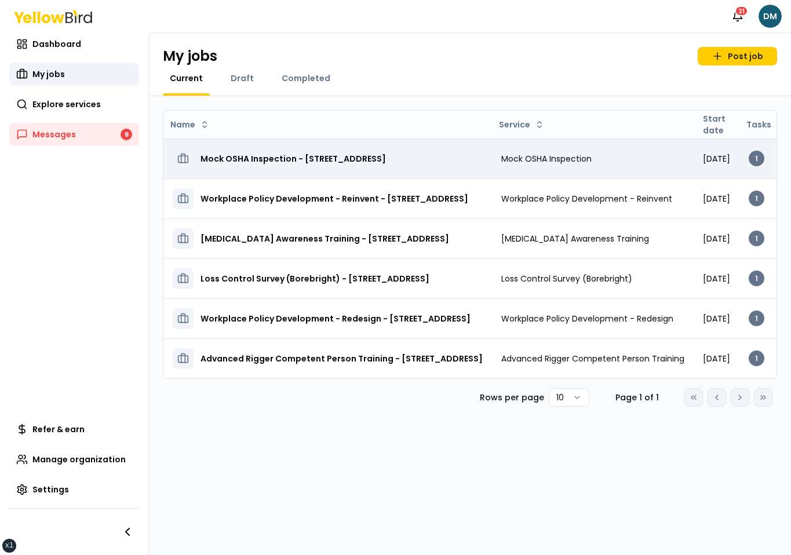
click at [373, 162] on h3 "Mock OSHA Inspection - 2500 Broadway W, Lubbock, TX 79409" at bounding box center [294, 158] width 186 height 21
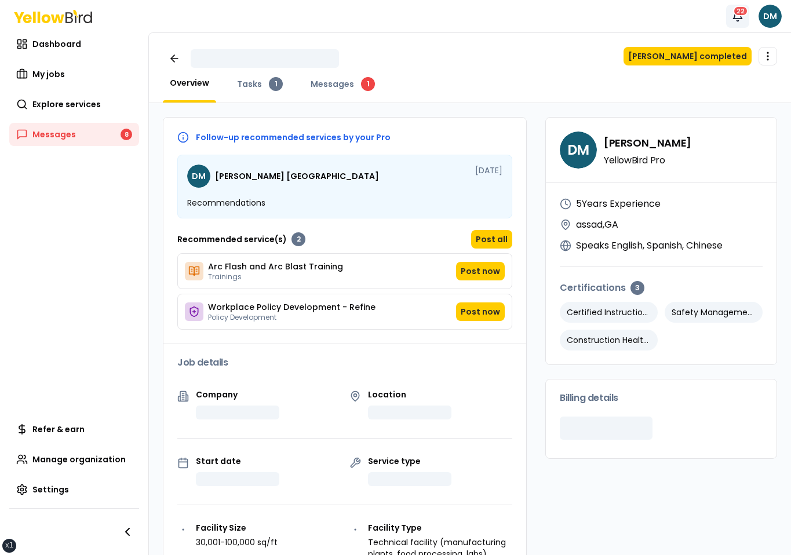
click at [740, 14] on div "22" at bounding box center [740, 11] width 15 height 10
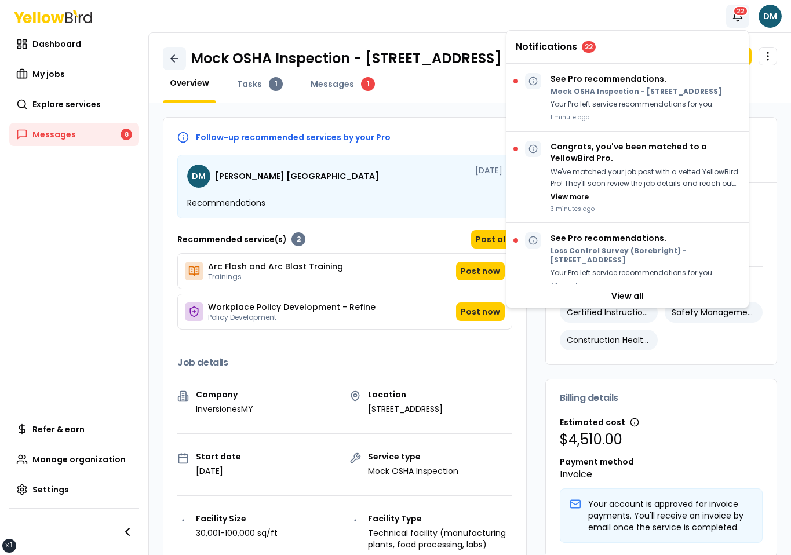
click at [172, 70] on link at bounding box center [174, 58] width 23 height 23
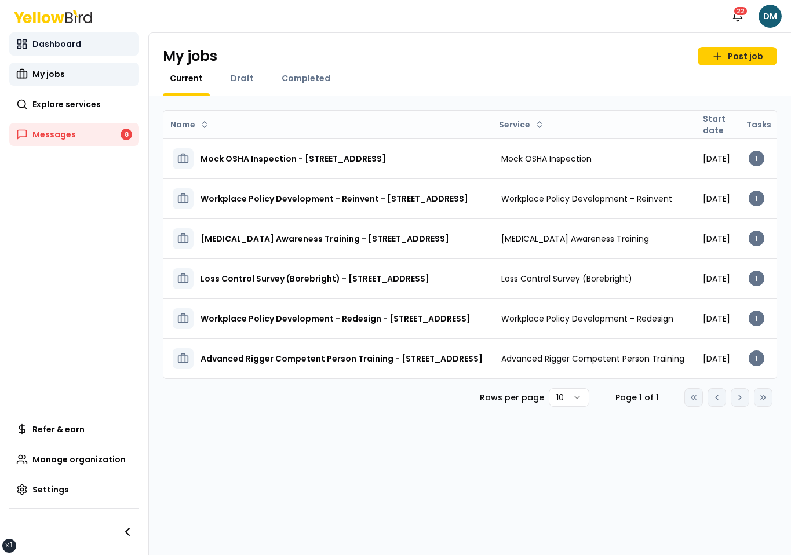
click at [85, 46] on link "Dashboard" at bounding box center [74, 43] width 130 height 23
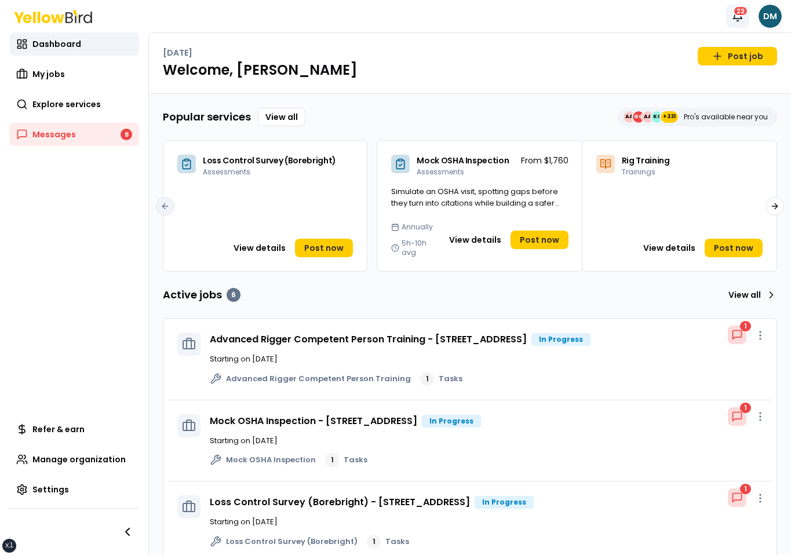
click at [742, 14] on div "22" at bounding box center [740, 11] width 15 height 10
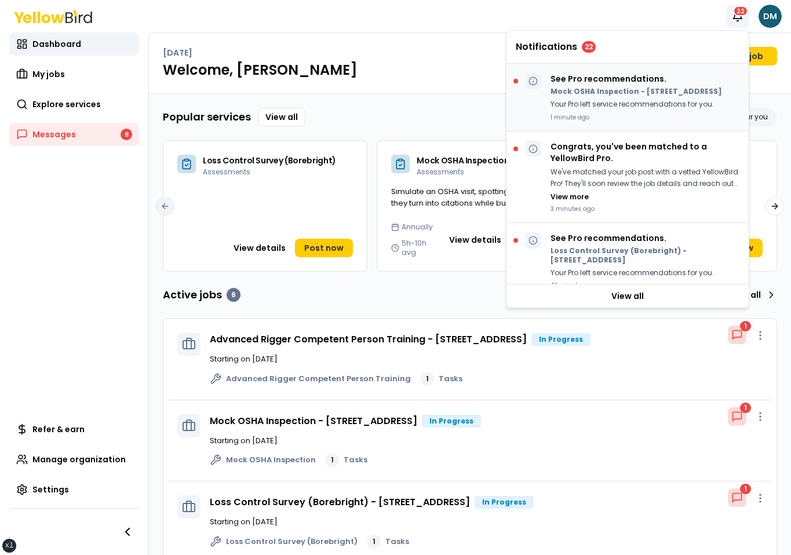
click at [660, 111] on p "Your Pro left service recommendations for you." at bounding box center [637, 105] width 172 height 12
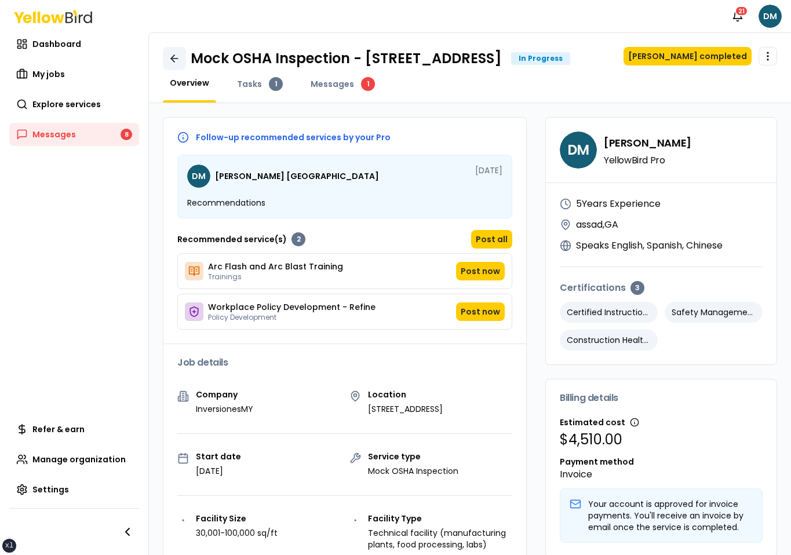
click at [163, 70] on link at bounding box center [174, 58] width 23 height 23
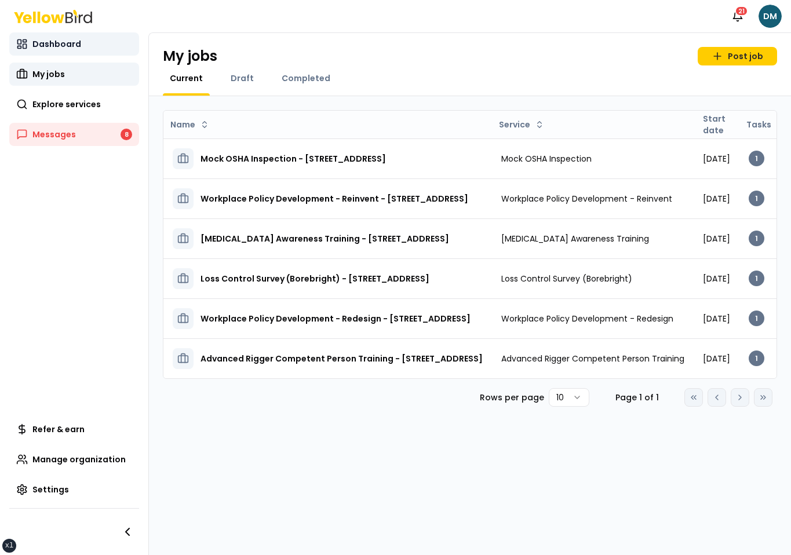
click at [78, 43] on link "Dashboard" at bounding box center [74, 43] width 130 height 23
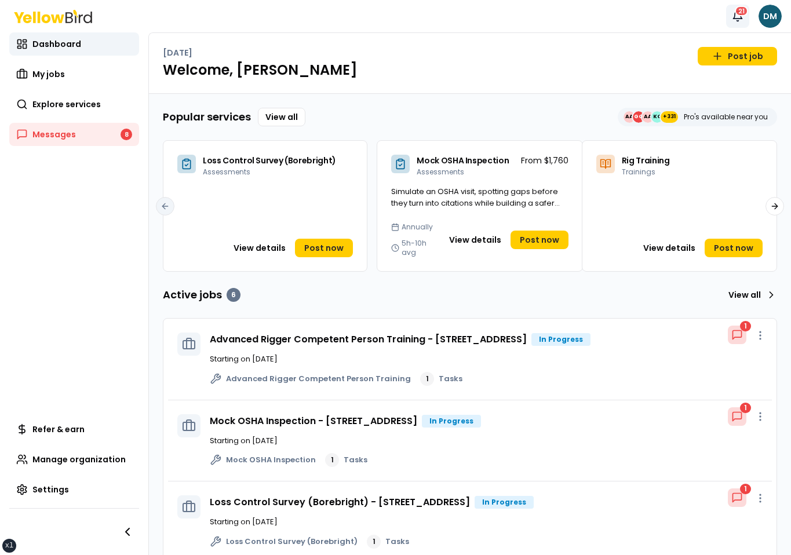
click at [745, 12] on div "21" at bounding box center [741, 11] width 13 height 10
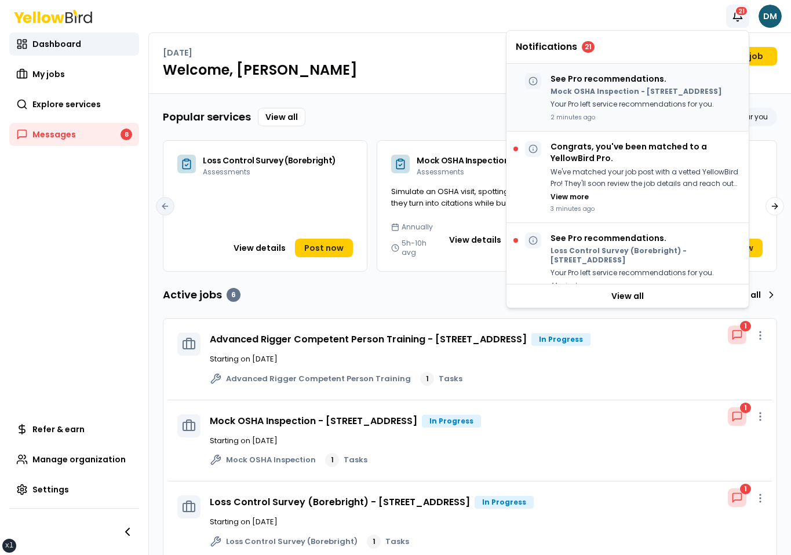
click at [631, 96] on p "Mock OSHA Inspection - [STREET_ADDRESS]" at bounding box center [637, 91] width 172 height 9
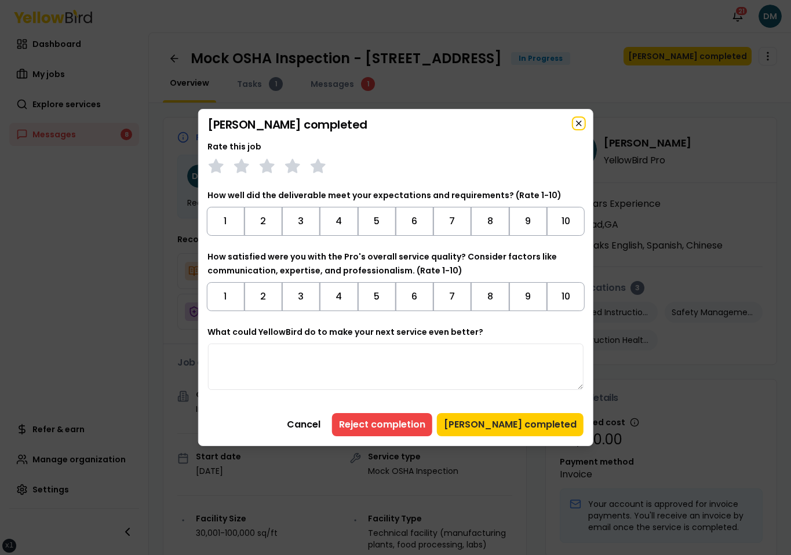
click at [580, 123] on icon "button" at bounding box center [579, 123] width 9 height 9
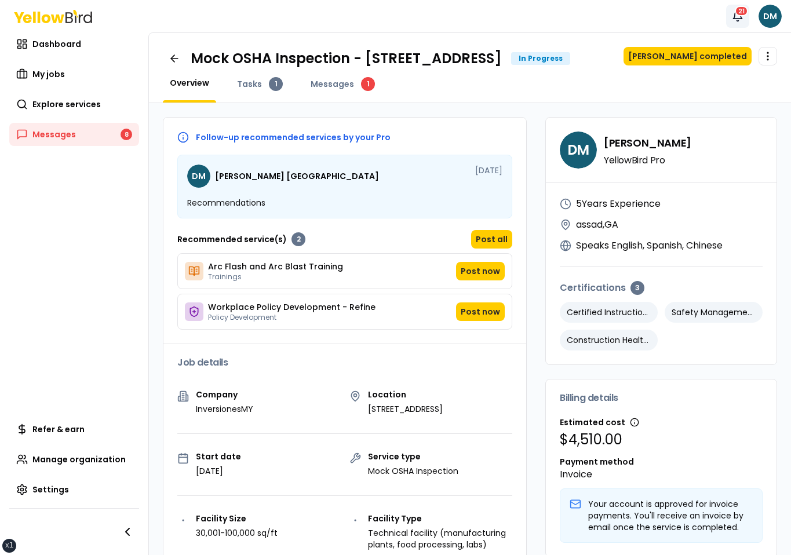
click at [734, 18] on icon "button" at bounding box center [738, 16] width 9 height 8
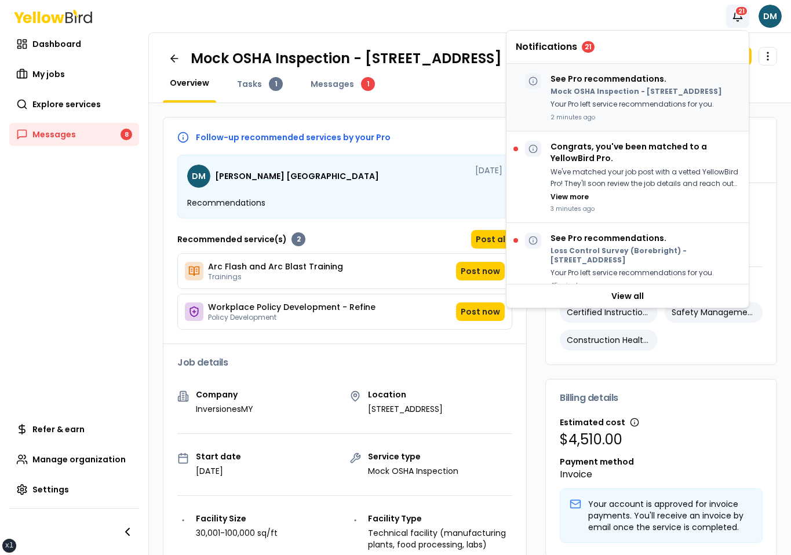
click at [576, 111] on p "Your Pro left service recommendations for you." at bounding box center [637, 105] width 172 height 12
click at [588, 9] on div "Notifications 21 DM" at bounding box center [395, 16] width 791 height 32
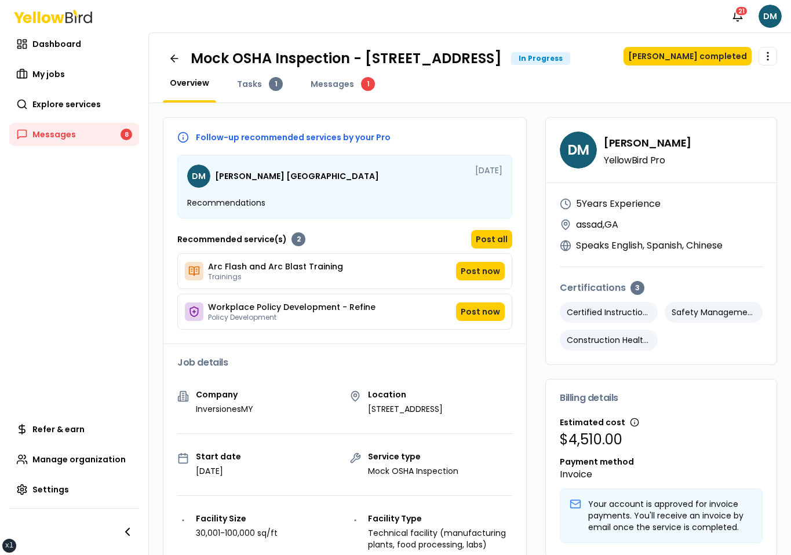
click at [165, 70] on div "Mock OSHA Inspection - [STREET_ADDRESS] In Progress" at bounding box center [367, 58] width 408 height 23
click at [170, 64] on icon at bounding box center [175, 59] width 12 height 12
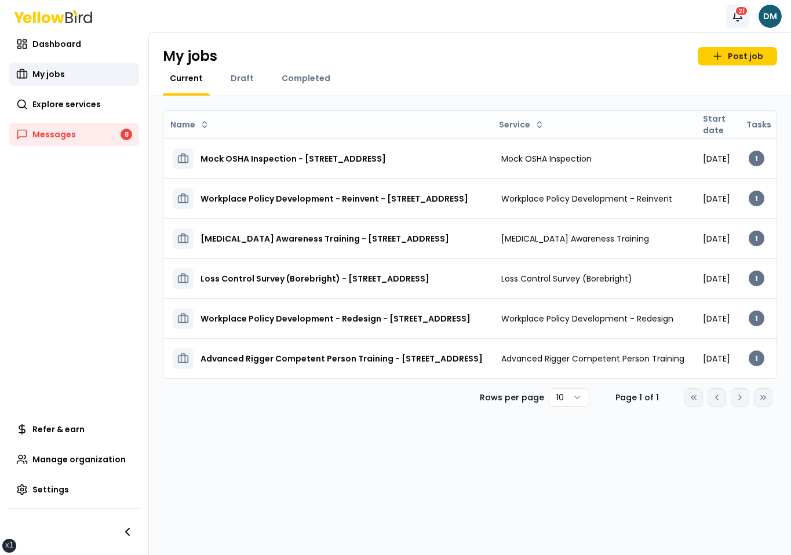
click at [738, 19] on icon "button" at bounding box center [738, 16] width 9 height 8
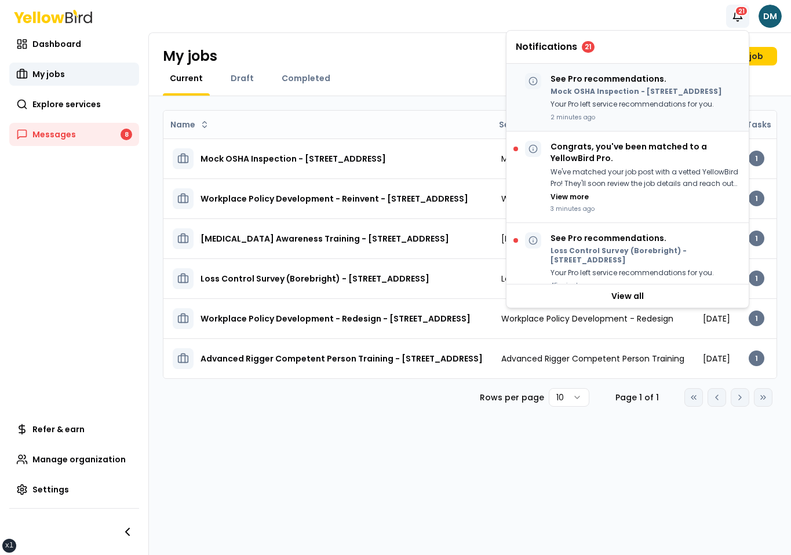
click at [616, 106] on div "See Pro recommendations. Mock OSHA Inspection - [STREET_ADDRESS] Your Pro left …" at bounding box center [637, 97] width 172 height 49
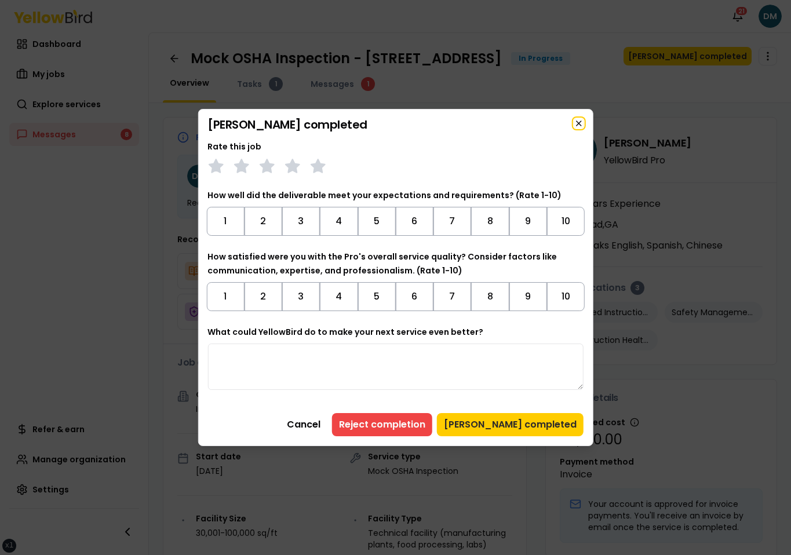
click at [583, 122] on icon "button" at bounding box center [579, 123] width 9 height 9
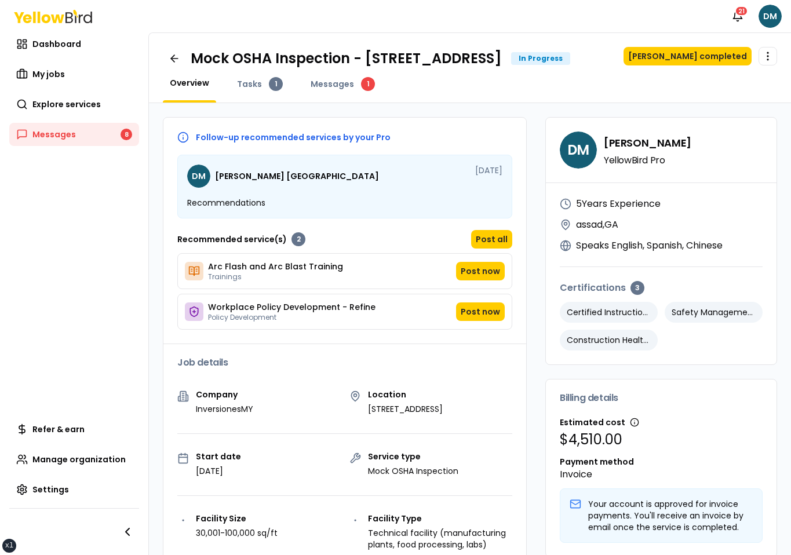
click at [594, 103] on div "Overview Tasks 1 Messages 1" at bounding box center [470, 90] width 615 height 26
click at [679, 53] on button "[PERSON_NAME] completed" at bounding box center [688, 56] width 128 height 19
click at [696, 54] on button "[PERSON_NAME] completed" at bounding box center [688, 56] width 128 height 19
click at [612, 103] on div "Overview Tasks 1 Messages 1" at bounding box center [470, 90] width 615 height 26
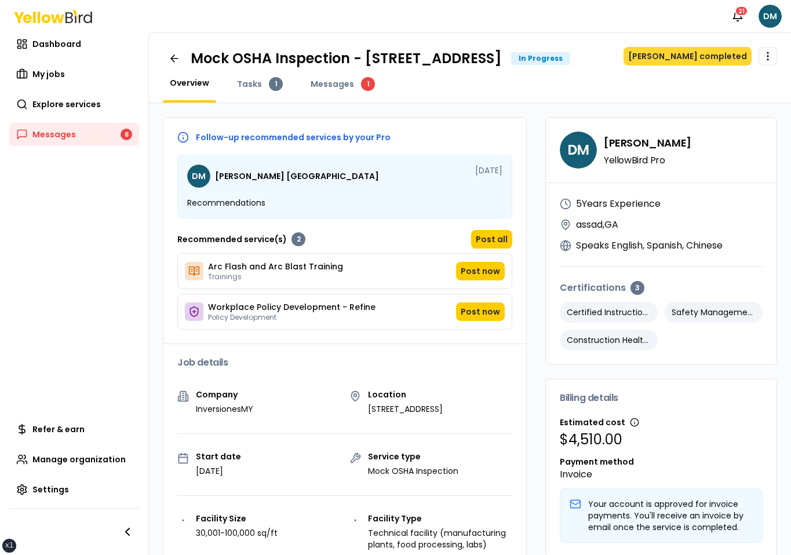
click at [689, 59] on button "[PERSON_NAME] completed" at bounding box center [688, 56] width 128 height 19
click at [678, 50] on button "[PERSON_NAME] completed" at bounding box center [688, 56] width 128 height 19
click at [675, 52] on button "[PERSON_NAME] completed" at bounding box center [688, 56] width 128 height 19
click at [741, 17] on icon "button" at bounding box center [738, 16] width 9 height 8
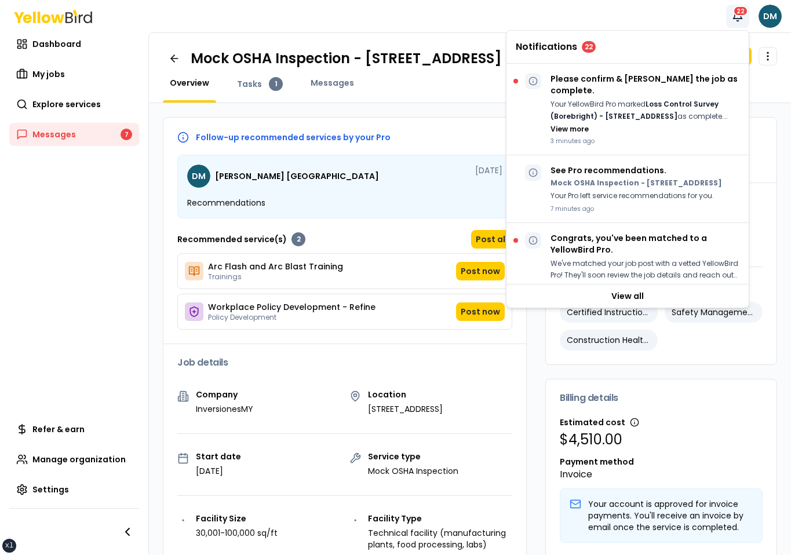
click at [741, 17] on icon "button" at bounding box center [738, 16] width 9 height 8
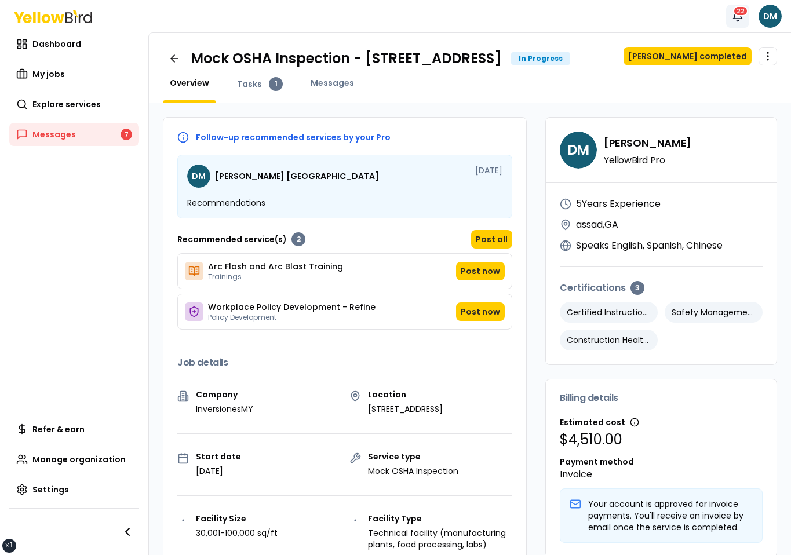
click at [735, 17] on icon "button" at bounding box center [738, 16] width 12 height 12
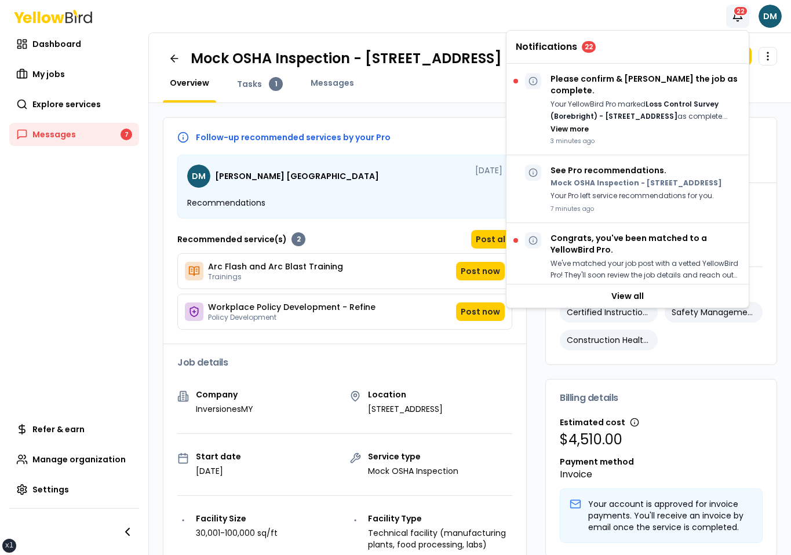
click at [669, 23] on div "Notifications 22 DM" at bounding box center [395, 16] width 791 height 32
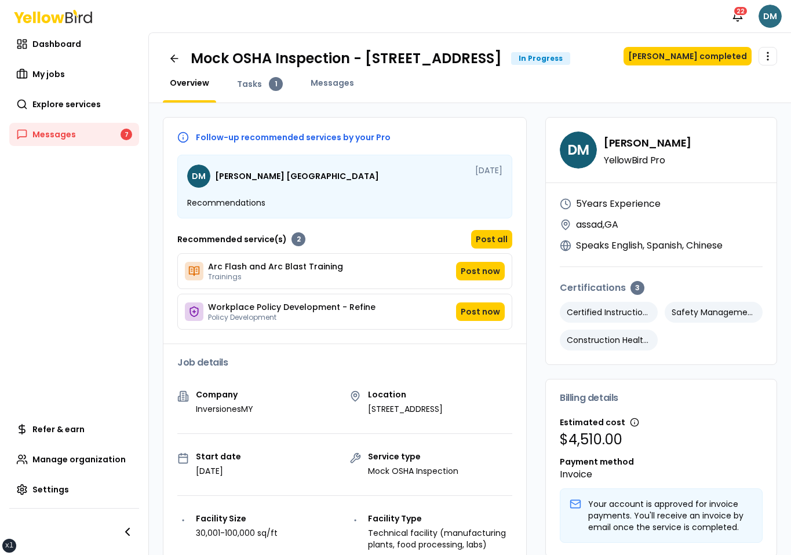
click at [774, 22] on html "xs sm md lg xl 2xl Notifications 22 DM Dashboard My jobs Explore services Messa…" at bounding box center [395, 277] width 791 height 555
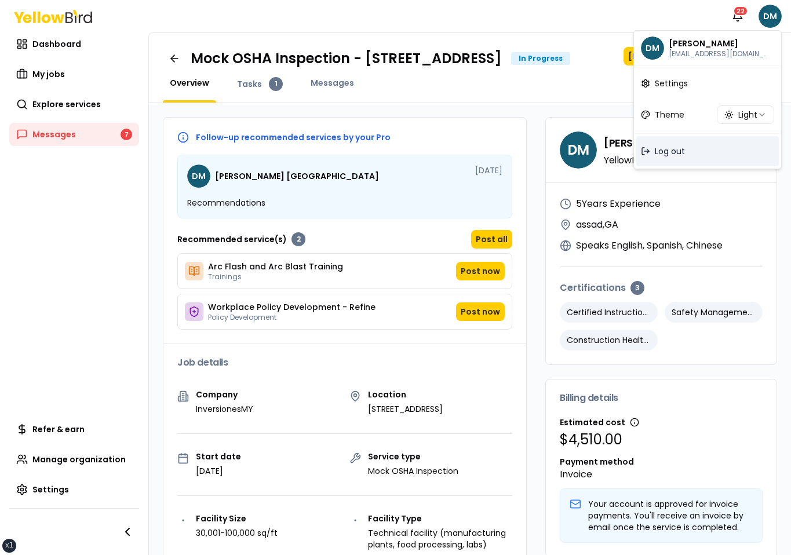
click at [714, 148] on div "Log out" at bounding box center [708, 151] width 143 height 30
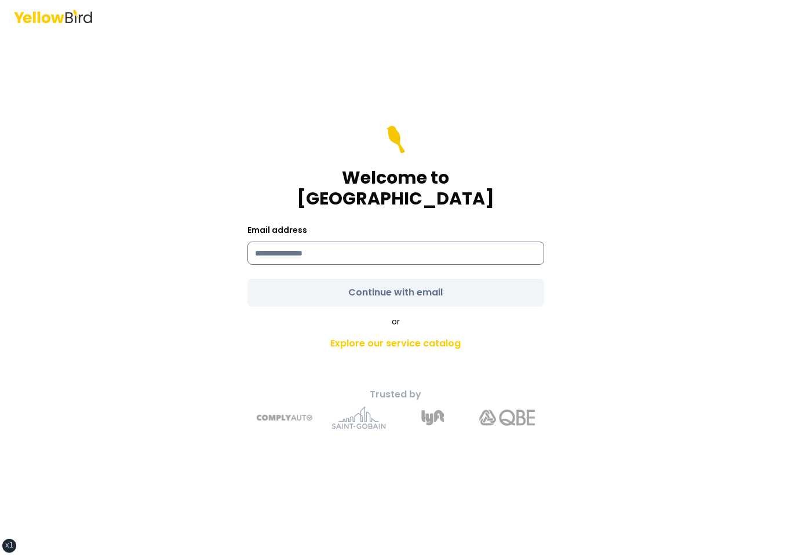
click at [355, 242] on input at bounding box center [396, 253] width 297 height 23
type input "**********"
click at [311, 266] on form "**********" at bounding box center [396, 216] width 297 height 181
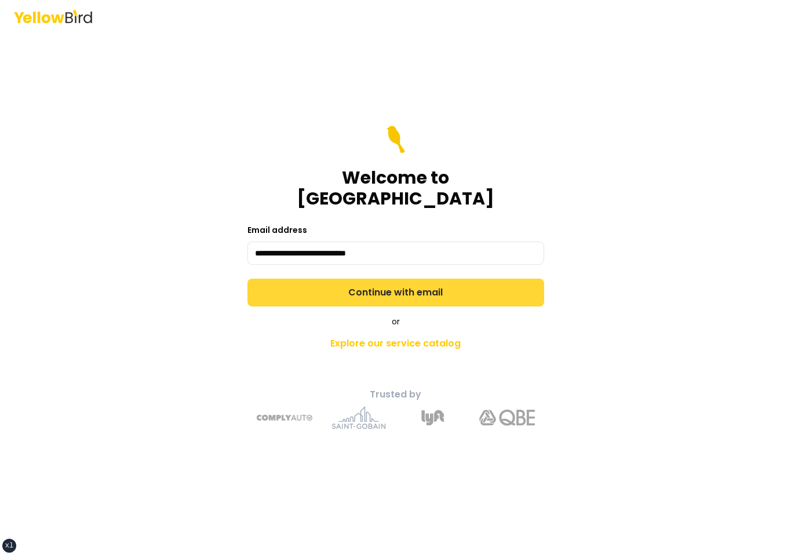
click at [311, 283] on button "Continue with email" at bounding box center [396, 293] width 297 height 28
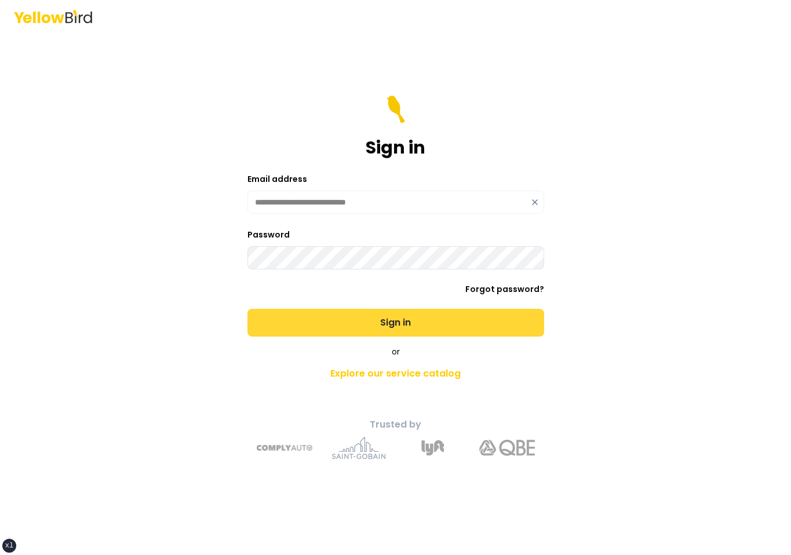
click at [248, 309] on button "Sign in" at bounding box center [396, 323] width 297 height 28
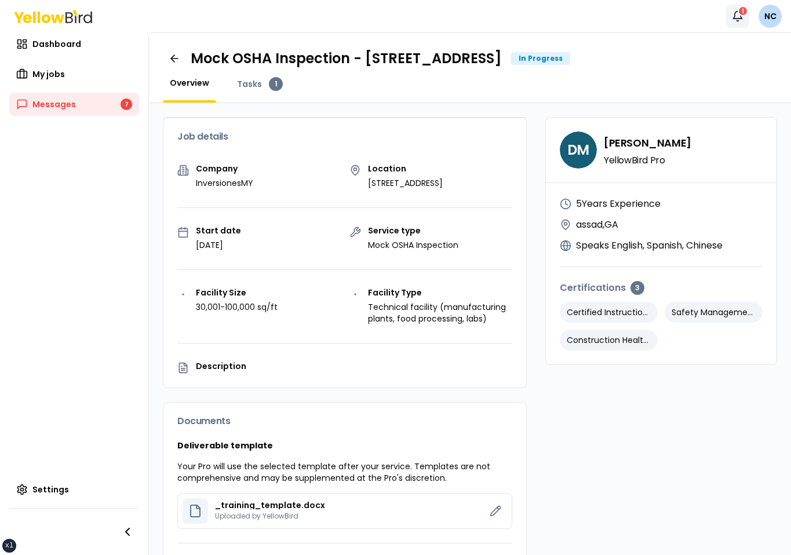
click at [739, 14] on div "1" at bounding box center [743, 11] width 10 height 10
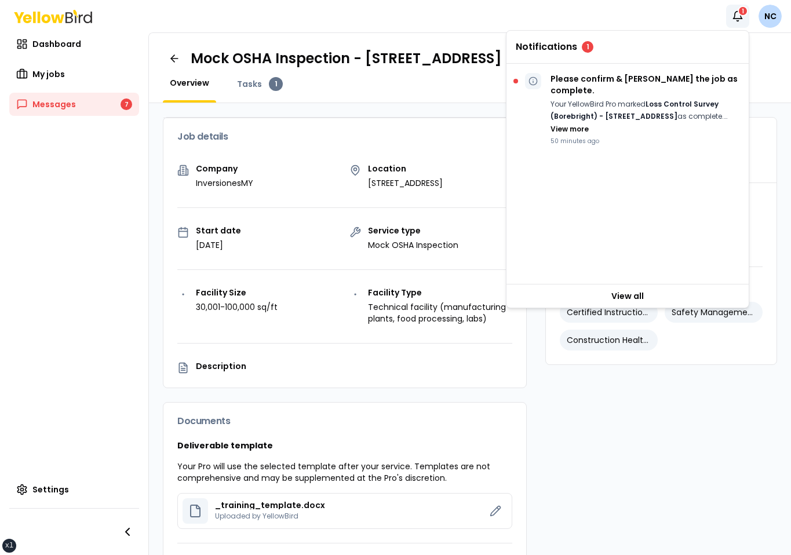
click at [691, 13] on div "Notifications 1 NC" at bounding box center [395, 16] width 791 height 32
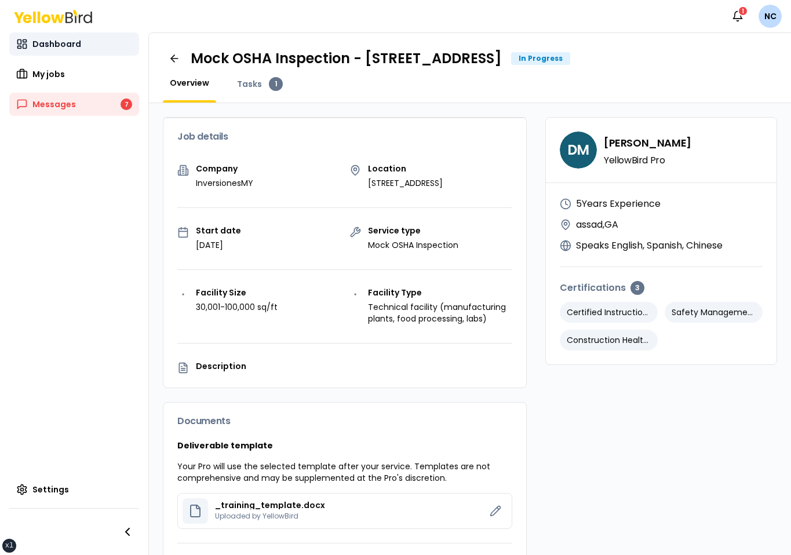
click at [82, 49] on link "Dashboard" at bounding box center [74, 43] width 130 height 23
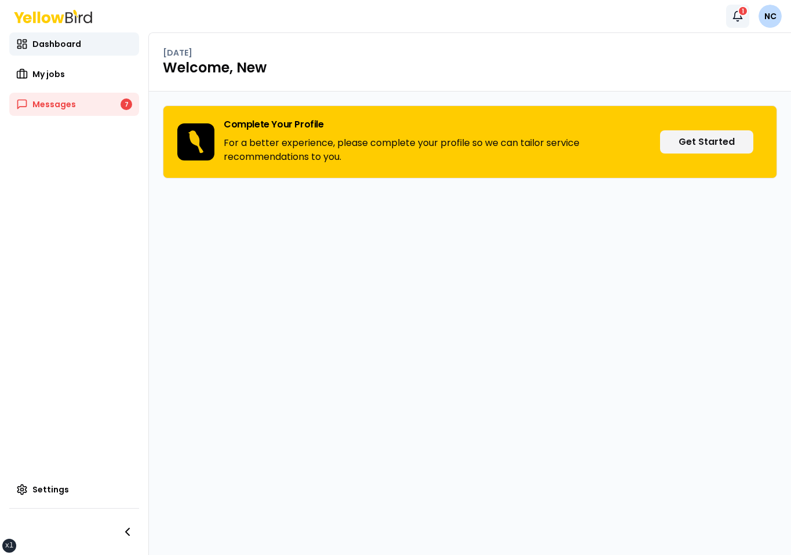
click at [729, 20] on button "Notifications 1" at bounding box center [737, 16] width 23 height 23
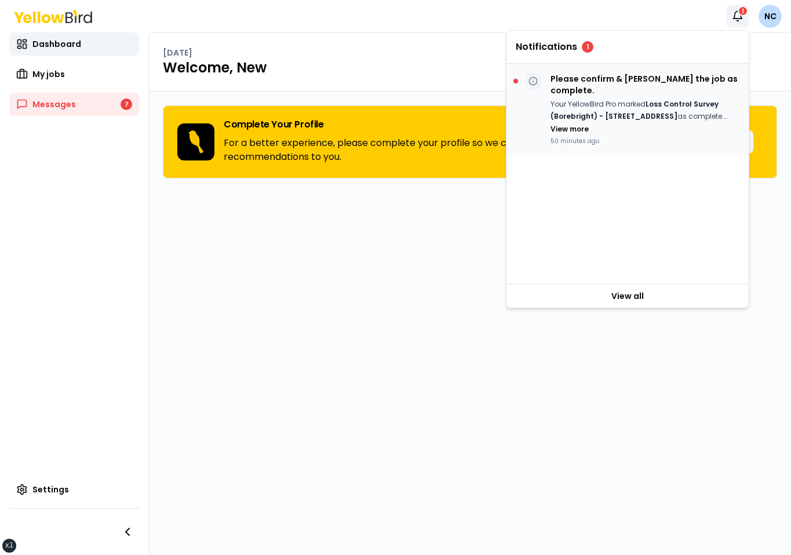
click at [644, 113] on div "Your YellowBird Pro marked Loss Control Survey (Borebright) - [STREET_ADDRESS] …" at bounding box center [645, 117] width 189 height 36
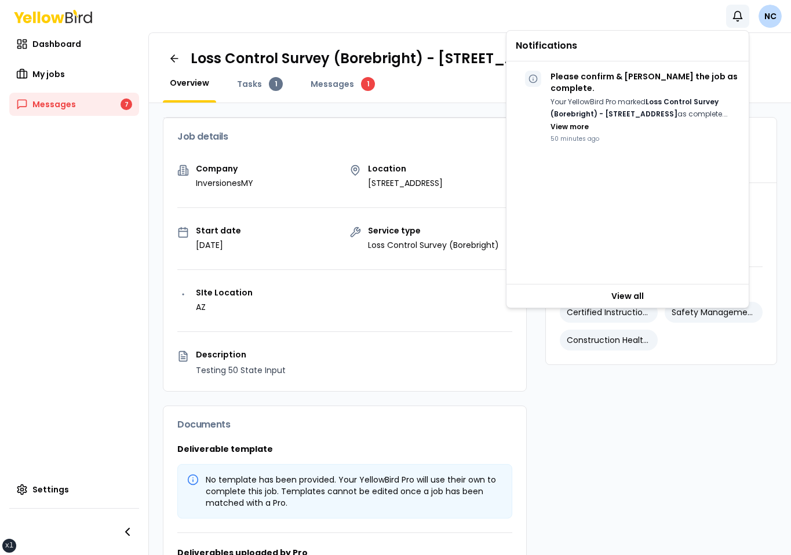
click at [489, 68] on h1 "Loss Control Survey (Borebright) - [STREET_ADDRESS]" at bounding box center [383, 58] width 384 height 19
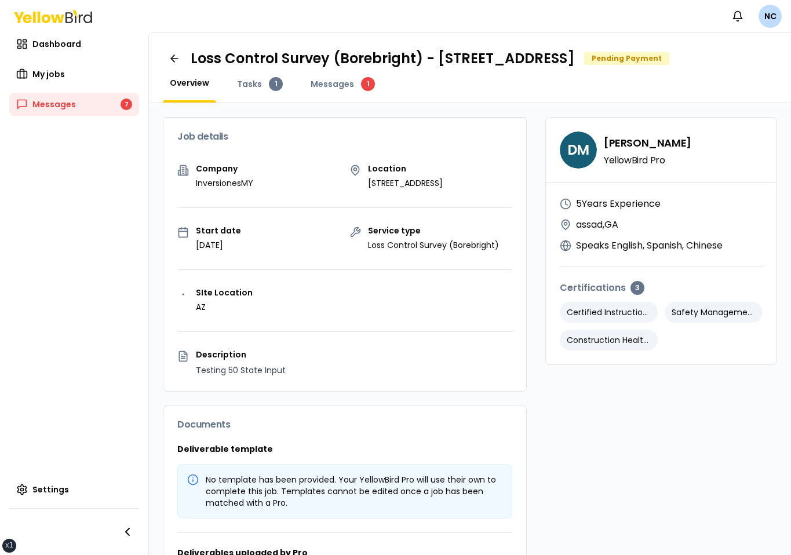
click at [339, 103] on div "Messages 1" at bounding box center [343, 90] width 78 height 26
click at [331, 90] on span "Messages" at bounding box center [332, 84] width 43 height 12
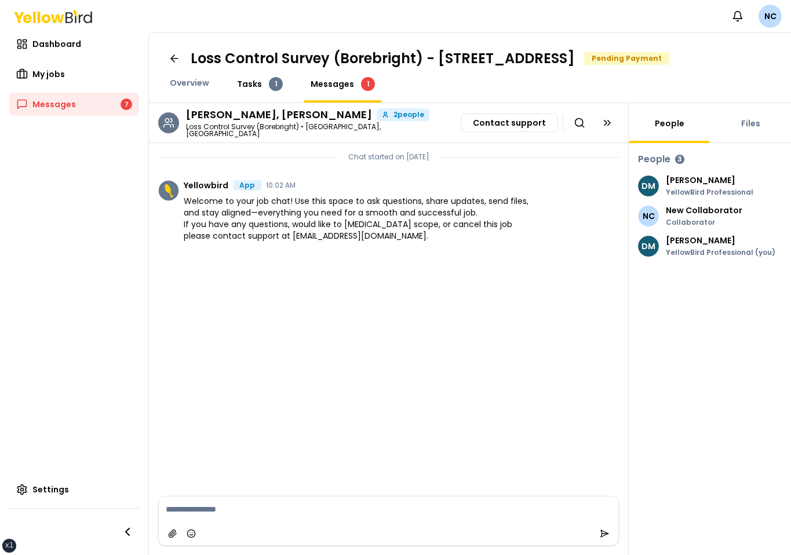
click at [265, 91] on link "Tasks 1" at bounding box center [260, 84] width 60 height 14
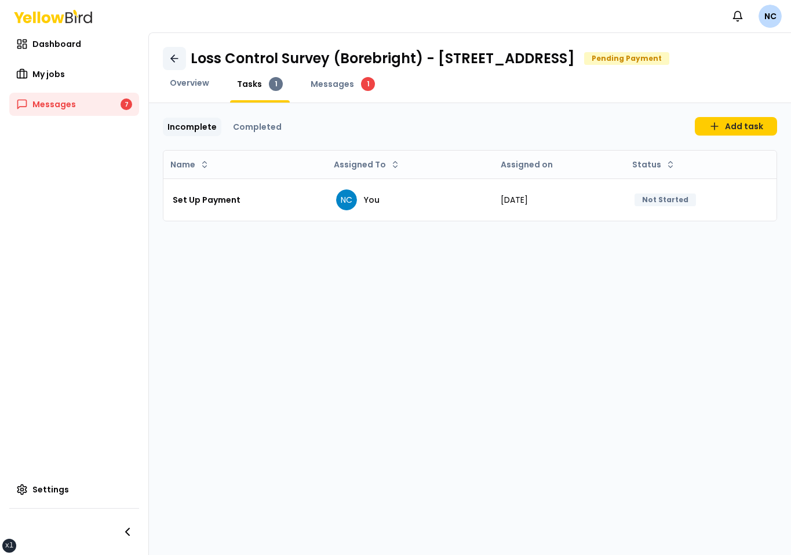
click at [180, 66] on link at bounding box center [174, 58] width 23 height 23
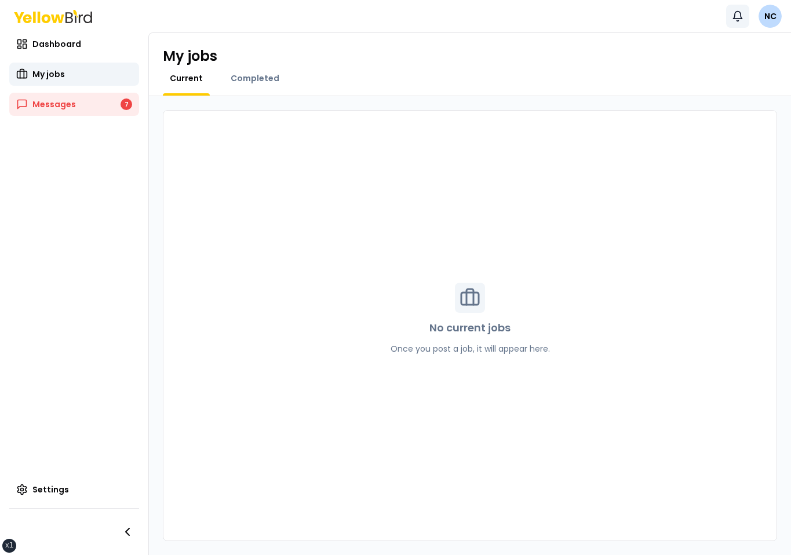
click at [737, 12] on icon "button" at bounding box center [738, 16] width 9 height 8
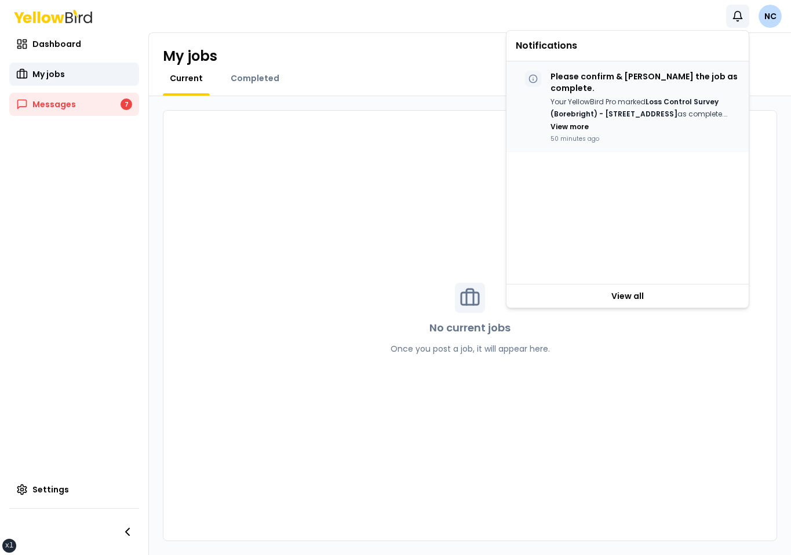
click at [639, 96] on p "Your YellowBird Pro marked Loss Control Survey (Borebright) - [STREET_ADDRESS] …" at bounding box center [645, 108] width 189 height 24
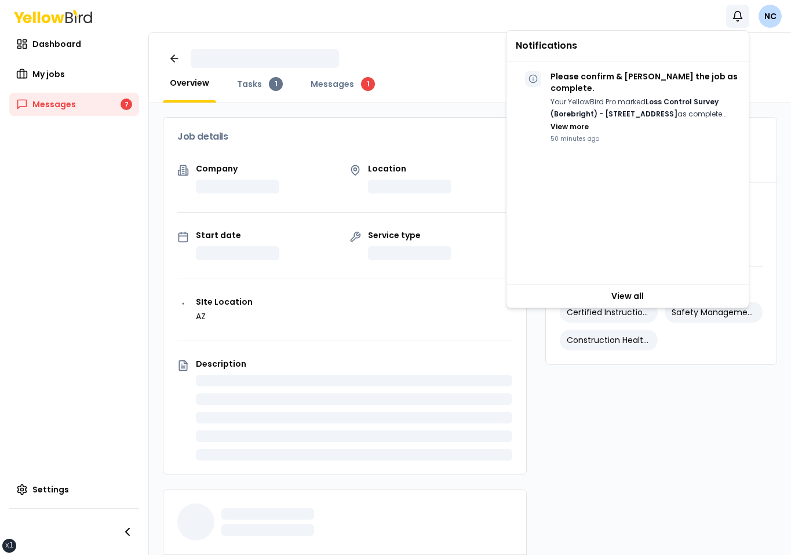
click at [431, 89] on div "Overview Tasks 1 Messages 1" at bounding box center [470, 68] width 642 height 70
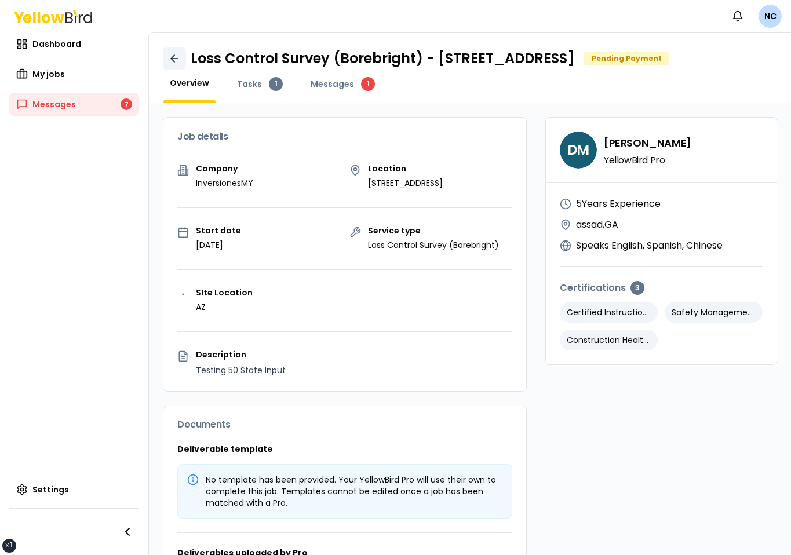
click at [178, 64] on icon at bounding box center [175, 59] width 12 height 12
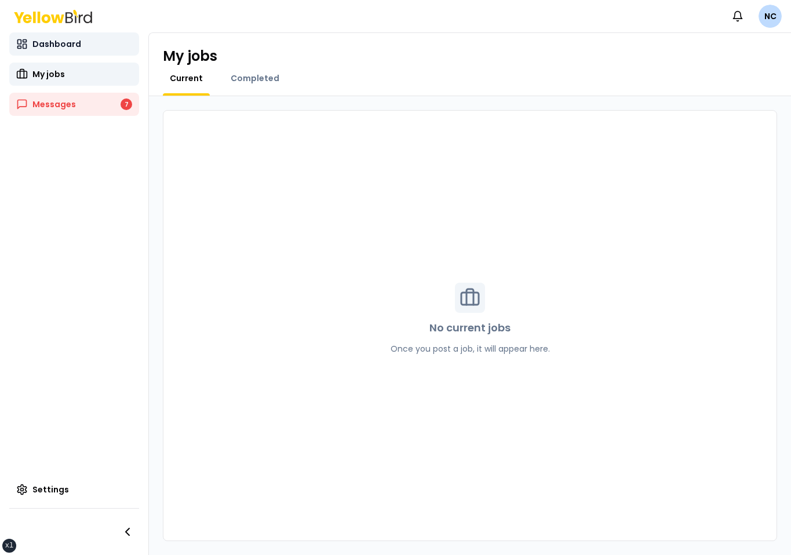
click at [95, 50] on link "Dashboard" at bounding box center [74, 43] width 130 height 23
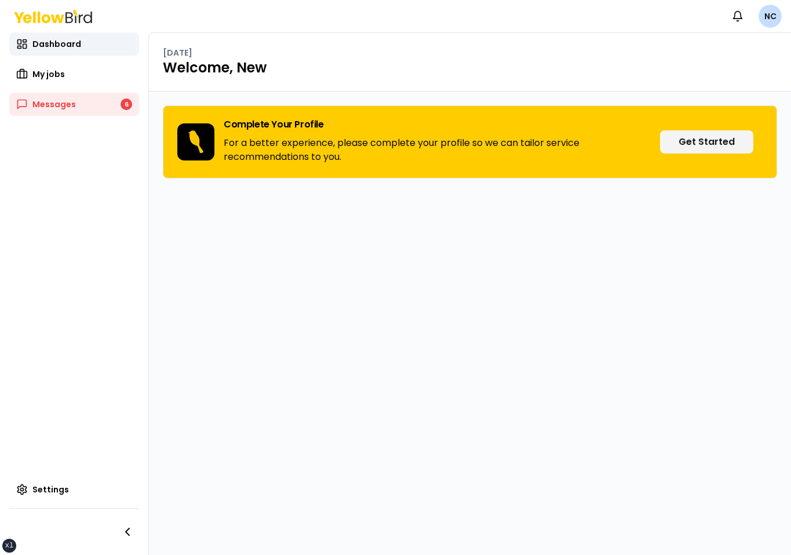
click at [772, 15] on html "xs sm md lg xl 2xl Notifications NC Dashboard Dashboard Dashboard My jobs Messa…" at bounding box center [395, 277] width 791 height 555
